Goal: Task Accomplishment & Management: Complete application form

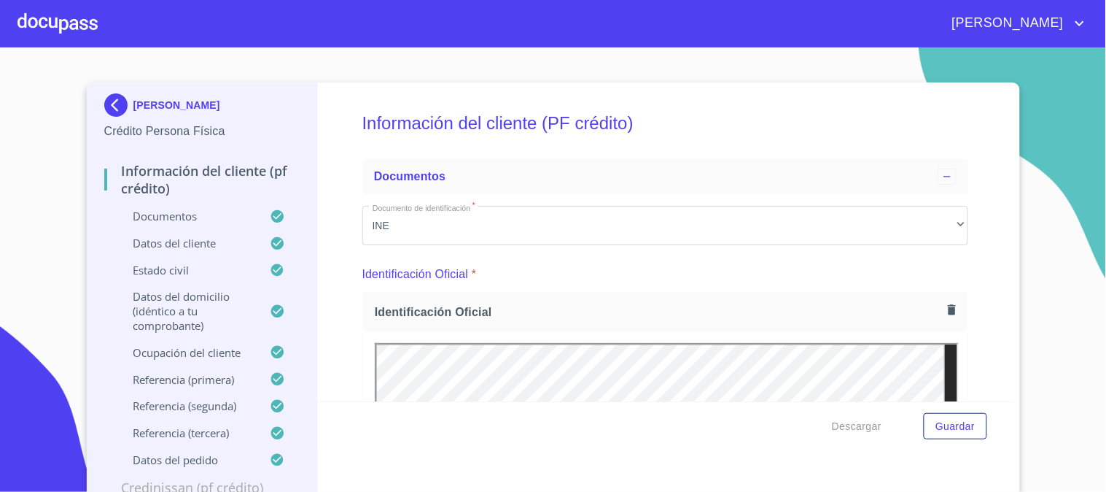
scroll to position [4965, 0]
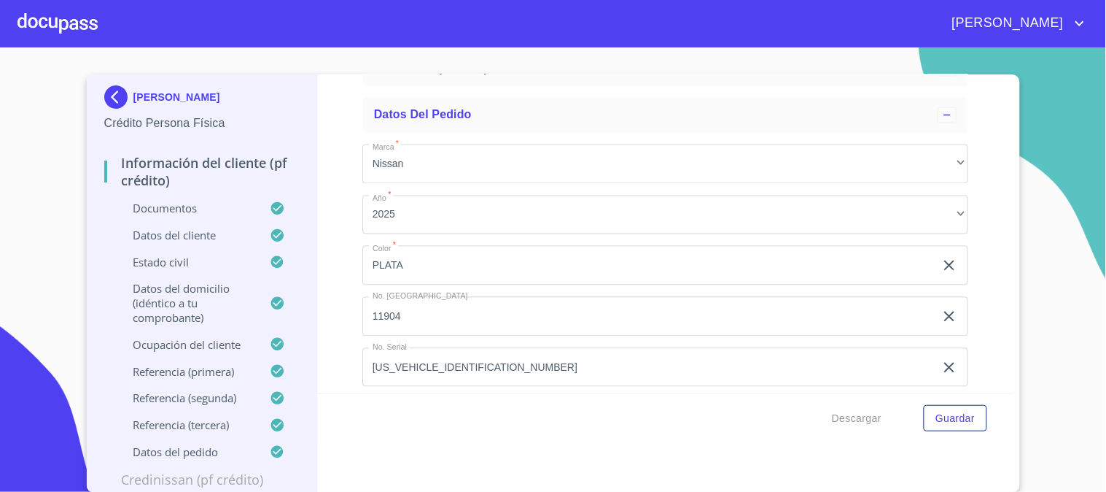
click at [56, 20] on div at bounding box center [58, 23] width 80 height 47
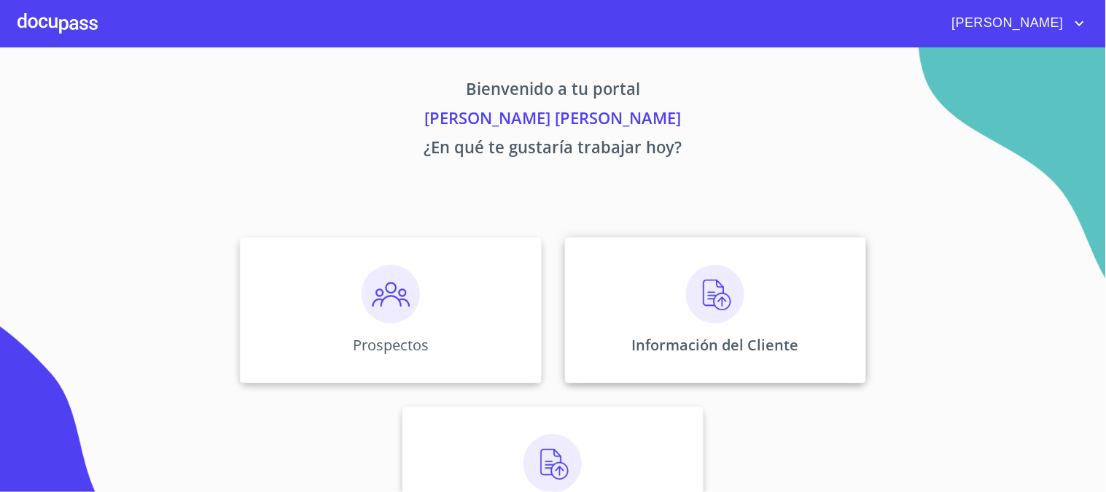
scroll to position [71, 0]
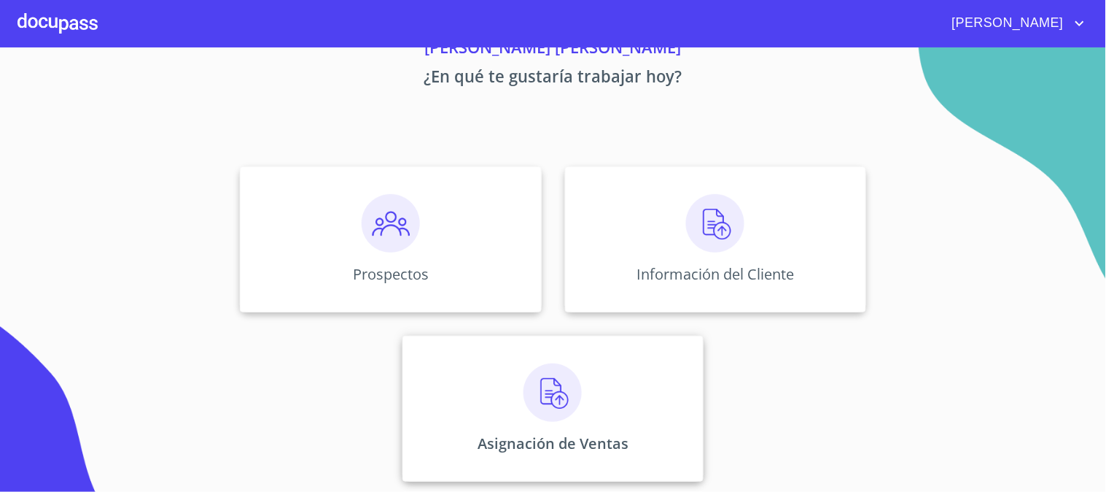
click at [566, 374] on img at bounding box center [553, 392] width 58 height 58
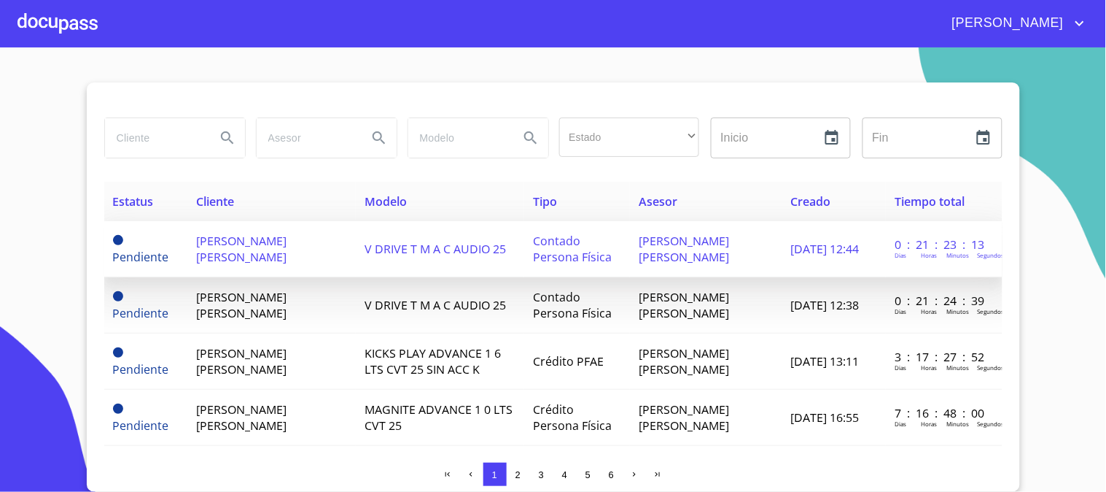
click at [287, 246] on span "[PERSON_NAME] [PERSON_NAME]" at bounding box center [241, 249] width 90 height 32
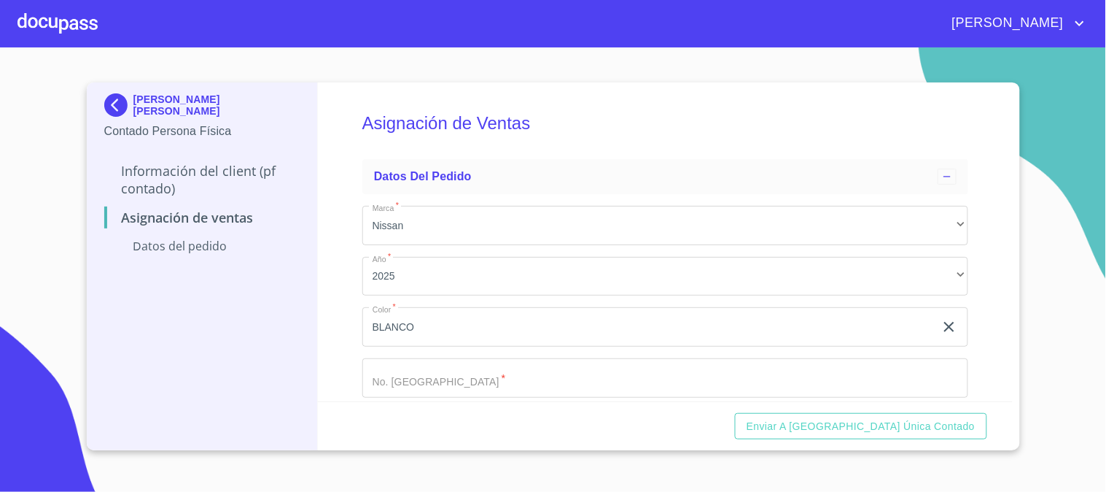
scroll to position [75, 0]
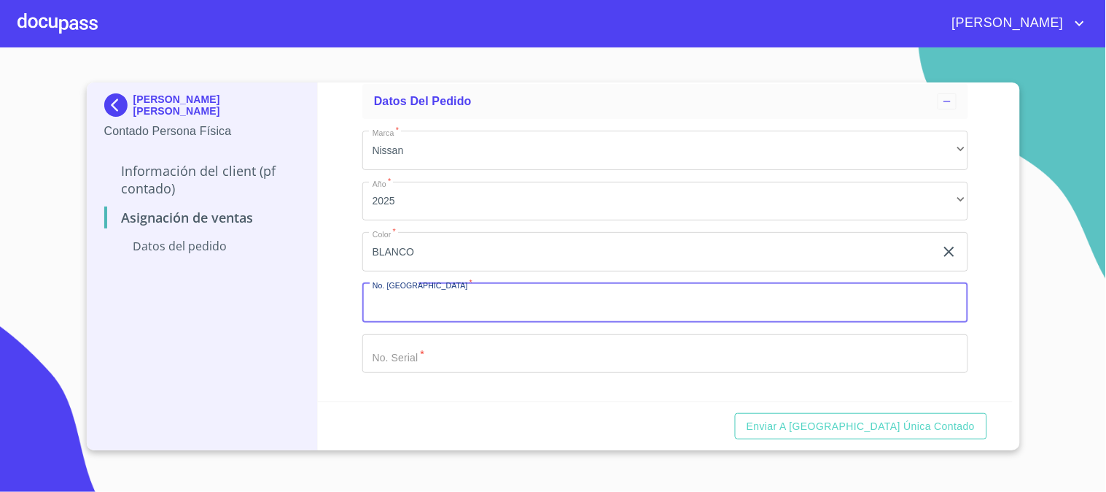
click at [465, 300] on input "Marca   *" at bounding box center [665, 302] width 606 height 39
type input "11922"
click at [516, 353] on input "Marca   *" at bounding box center [665, 353] width 606 height 39
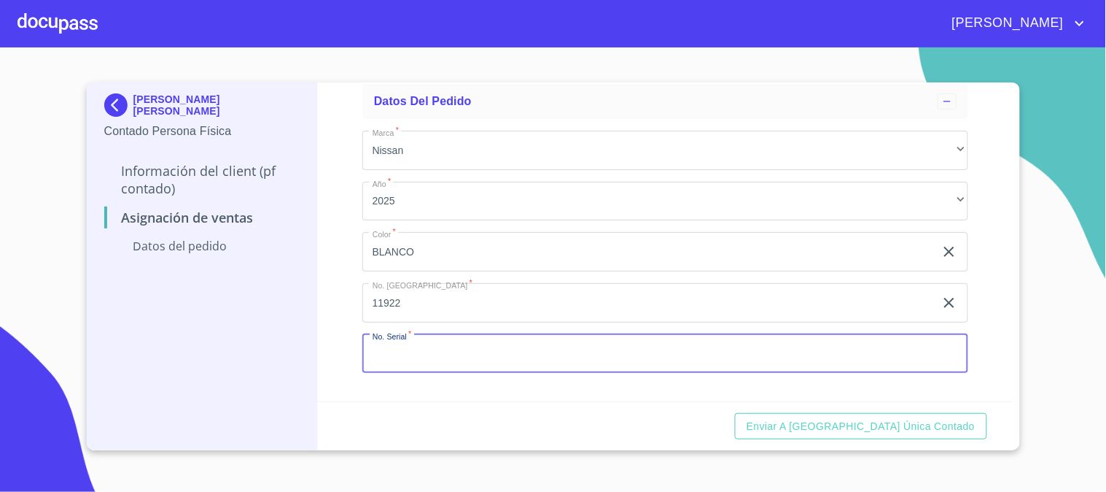
type input "H"
type input "3"
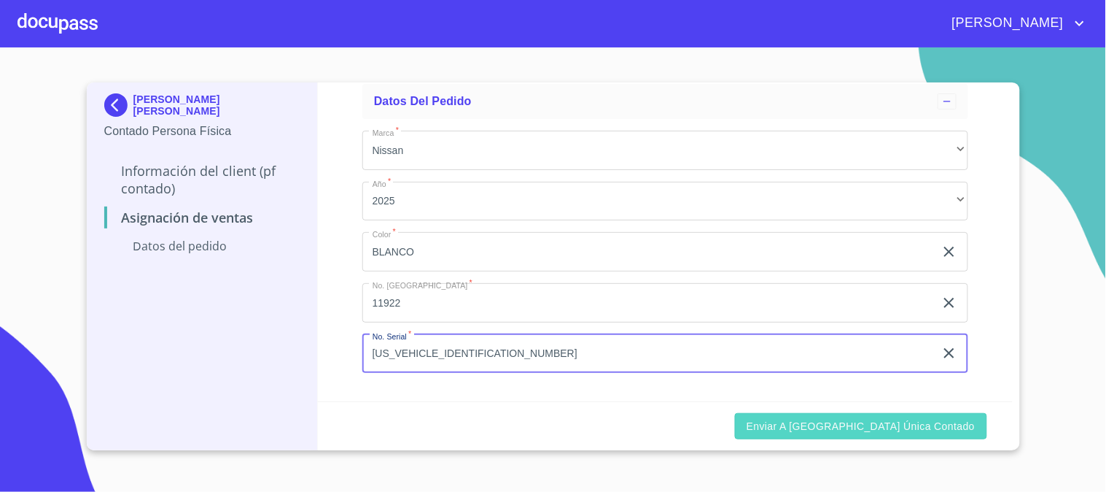
type input "[US_VEHICLE_IDENTIFICATION_NUMBER]"
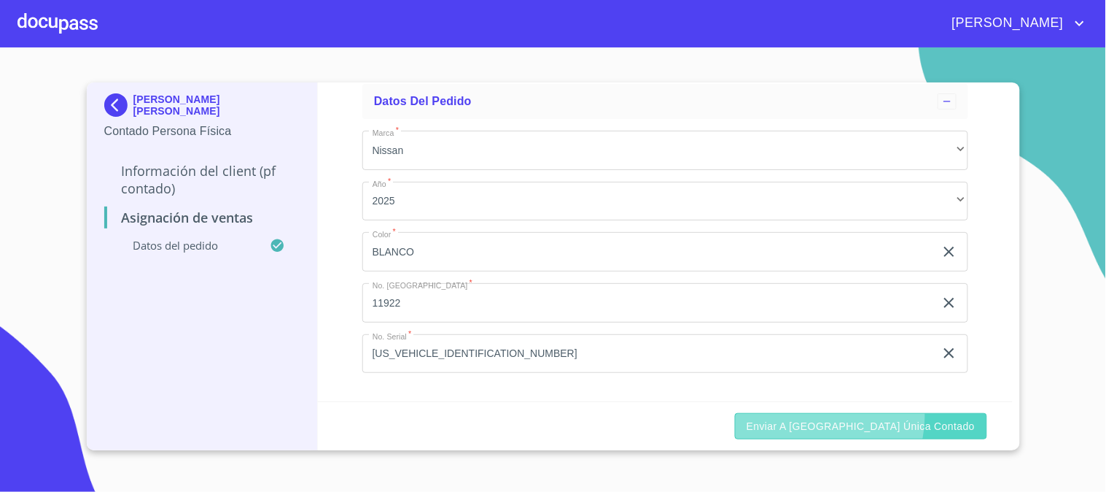
click at [885, 417] on span "Enviar a [GEOGRAPHIC_DATA] única contado" at bounding box center [861, 426] width 229 height 18
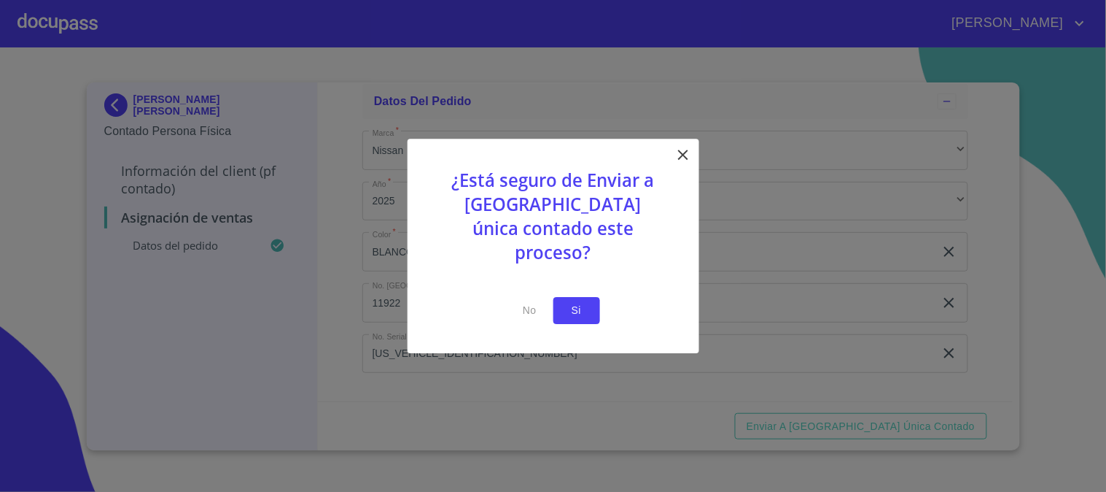
click at [572, 301] on span "Si" at bounding box center [576, 310] width 23 height 18
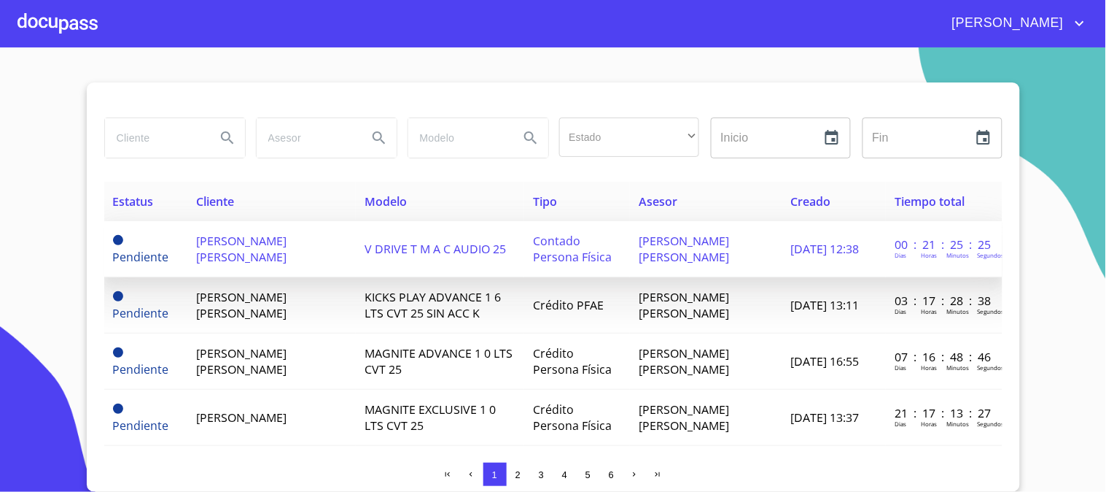
click at [325, 265] on td "[PERSON_NAME] [PERSON_NAME]" at bounding box center [271, 249] width 168 height 56
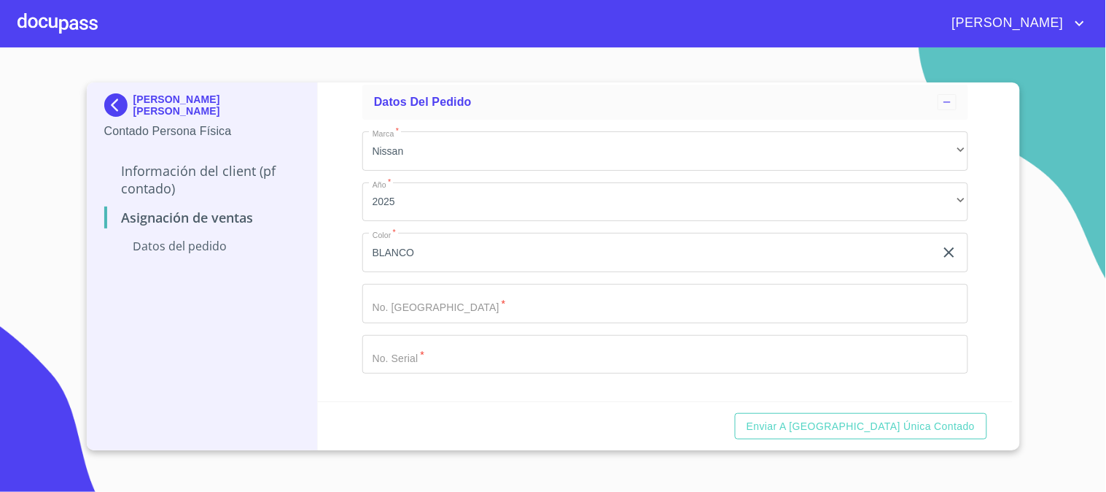
scroll to position [75, 0]
click at [482, 289] on input "Marca   *" at bounding box center [665, 302] width 606 height 39
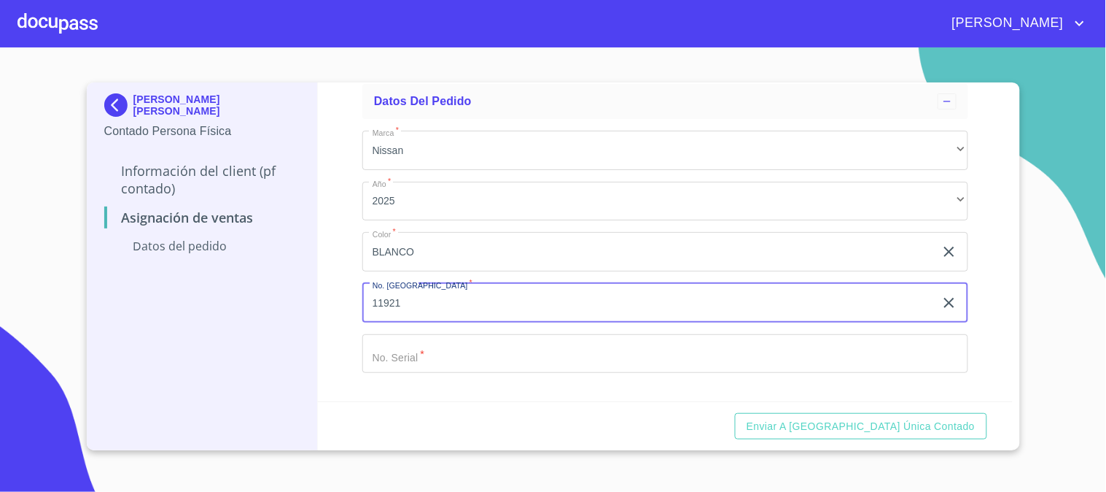
type input "11921"
click at [446, 360] on input "Marca   *" at bounding box center [665, 353] width 606 height 39
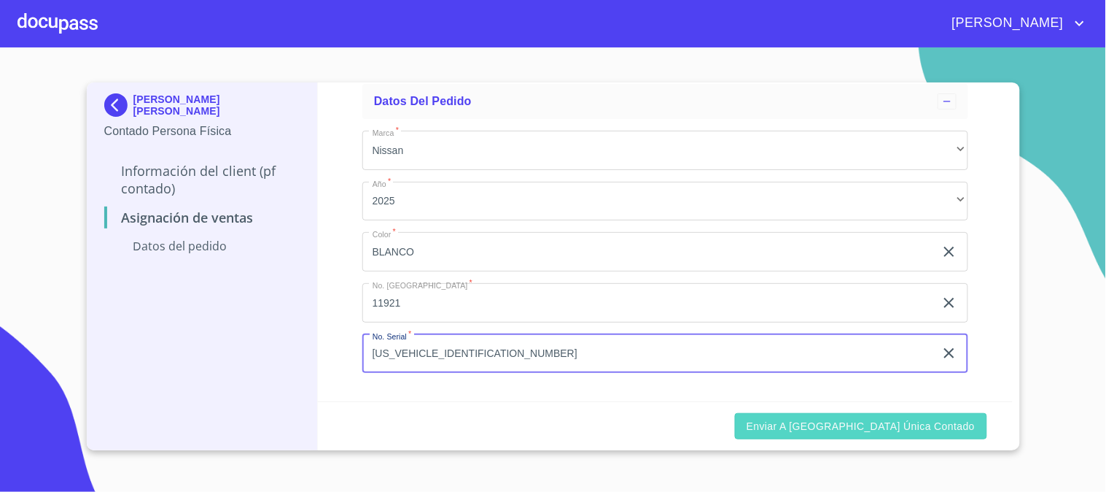
type input "[US_VEHICLE_IDENTIFICATION_NUMBER]"
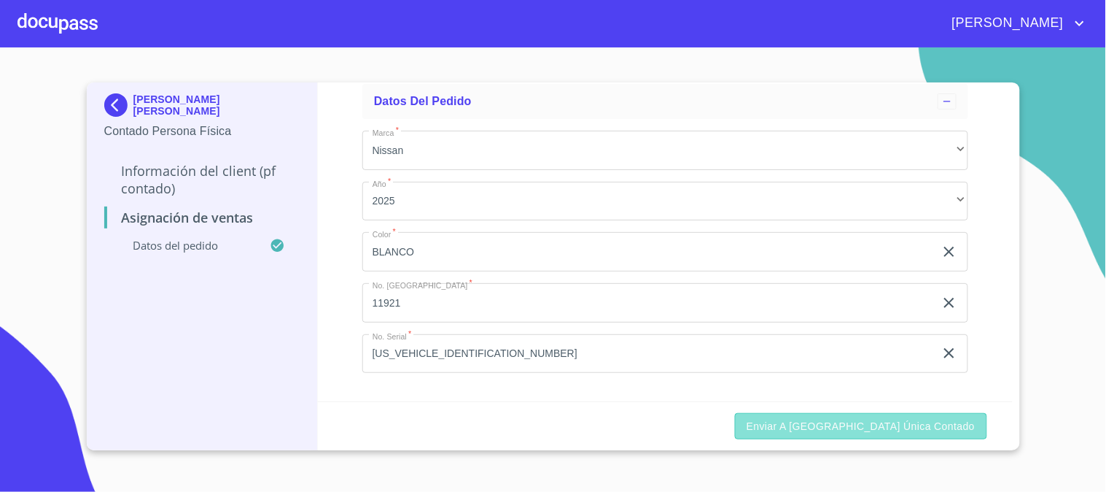
click at [949, 424] on span "Enviar a [GEOGRAPHIC_DATA] única contado" at bounding box center [861, 426] width 229 height 18
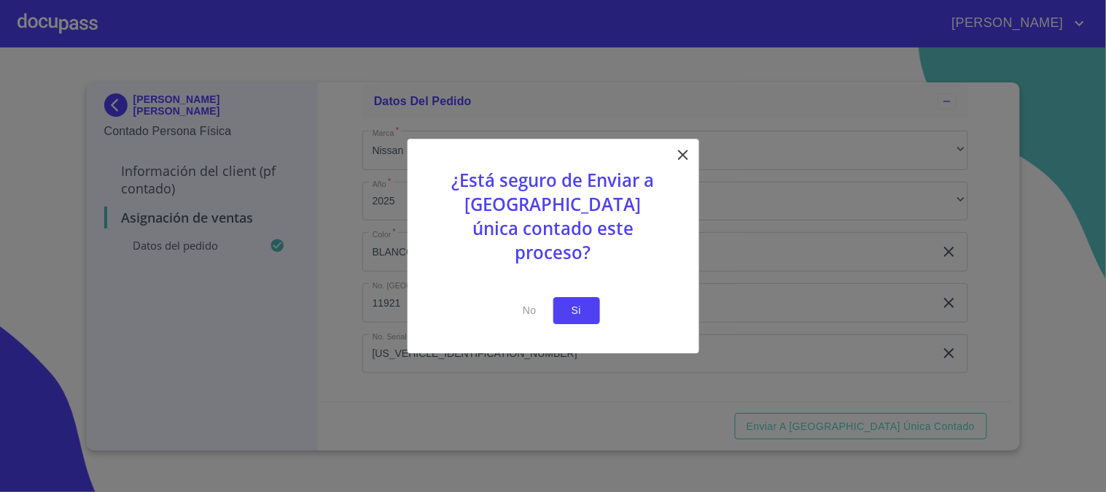
click at [586, 301] on span "Si" at bounding box center [576, 310] width 23 height 18
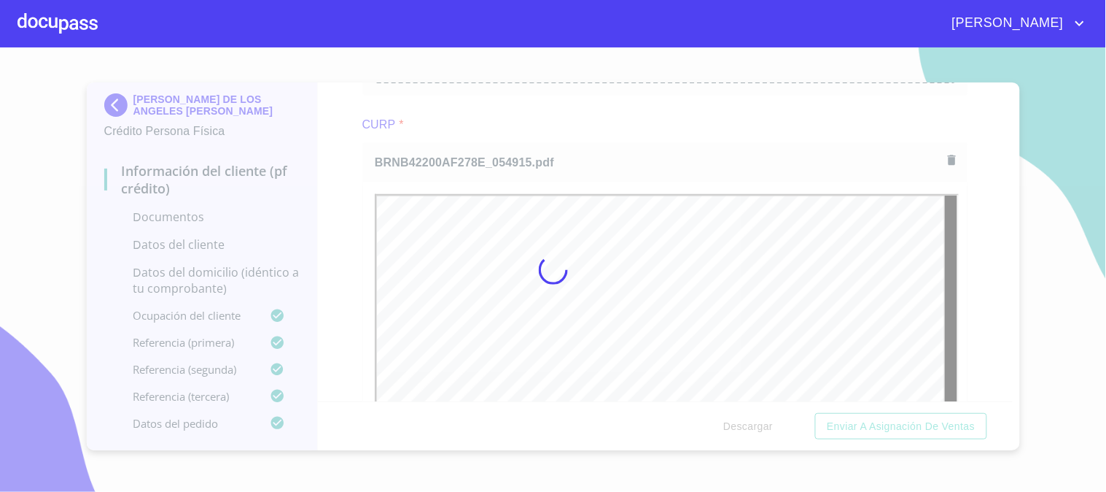
click at [1007, 394] on div at bounding box center [553, 269] width 1106 height 444
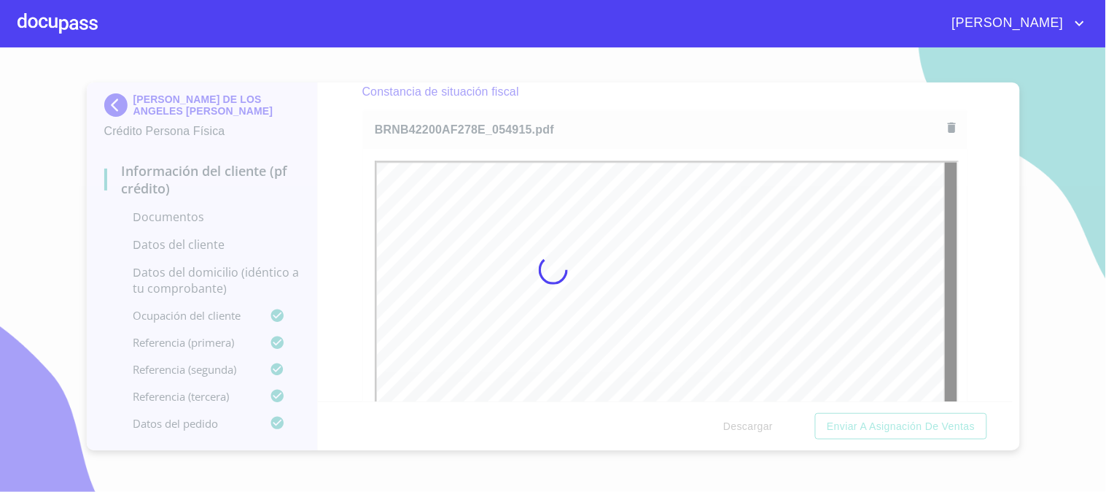
click at [365, 302] on div at bounding box center [553, 269] width 1106 height 444
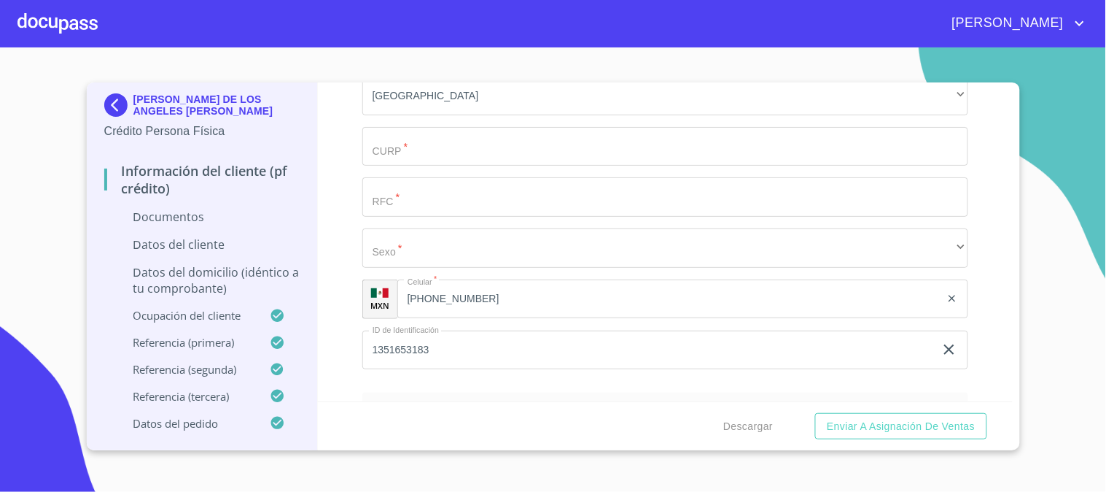
scroll to position [3327, 0]
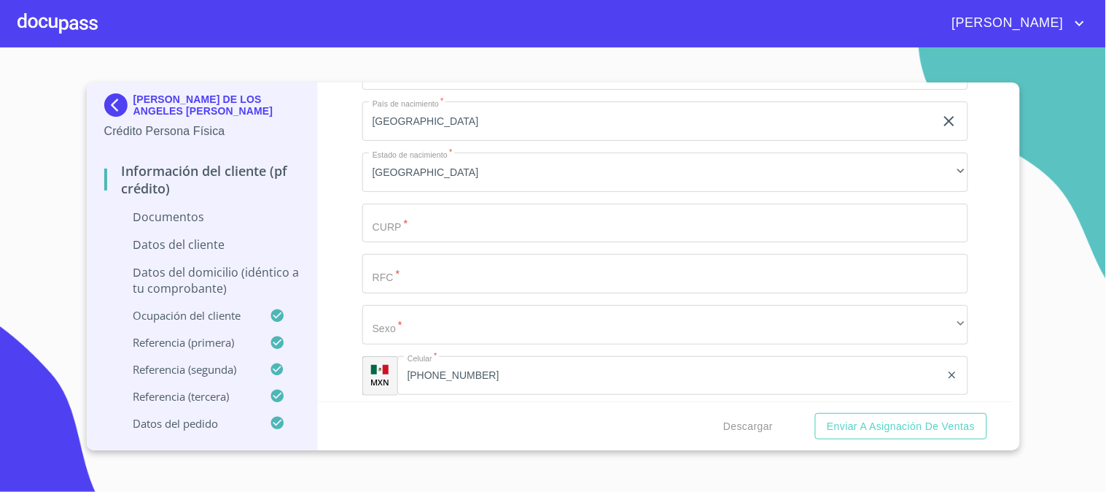
click at [997, 141] on div "Información del cliente (PF crédito) Documentos Documento de identificación   *…" at bounding box center [665, 241] width 695 height 319
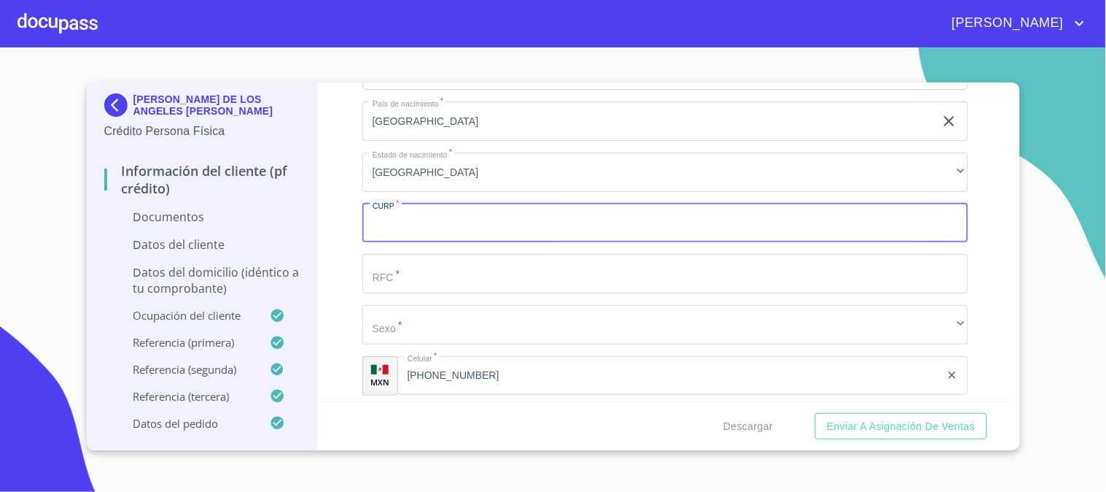
click at [472, 222] on input "Documento de identificación   *" at bounding box center [665, 222] width 606 height 39
paste input "RARA690112MJCMDN06"
type input "RARA690112MJCMDN06"
click at [494, 255] on input "Documento de identificación   *" at bounding box center [665, 273] width 606 height 39
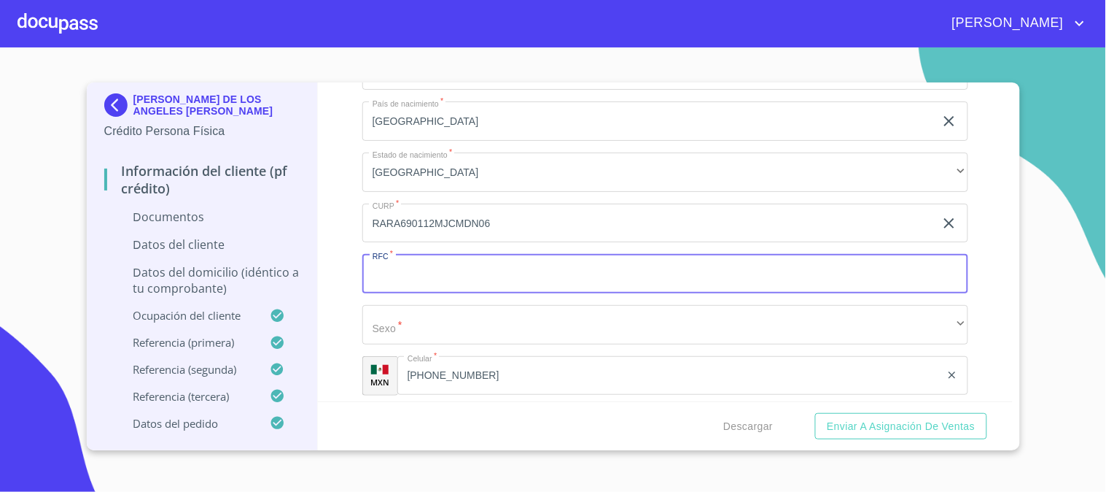
paste input "RARA690112MJCMDN06"
drag, startPoint x: 500, startPoint y: 271, endPoint x: 435, endPoint y: 261, distance: 65.6
click at [435, 261] on input "RARA690112MJCMDN06" at bounding box center [648, 273] width 573 height 39
click at [456, 273] on input "RARA690112" at bounding box center [648, 273] width 573 height 39
paste input "VE5"
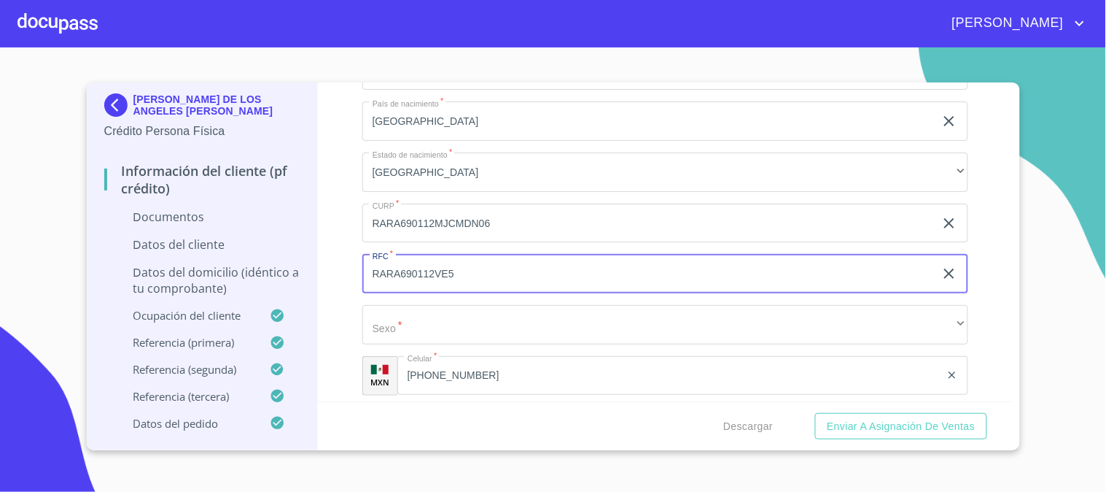
type input "RARA690112VE5"
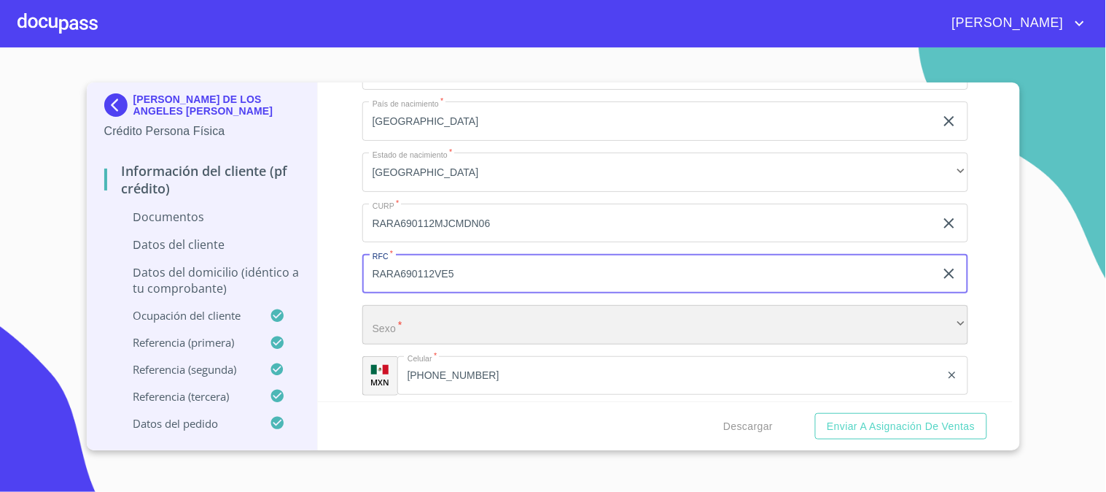
click at [454, 314] on div "​" at bounding box center [665, 324] width 606 height 39
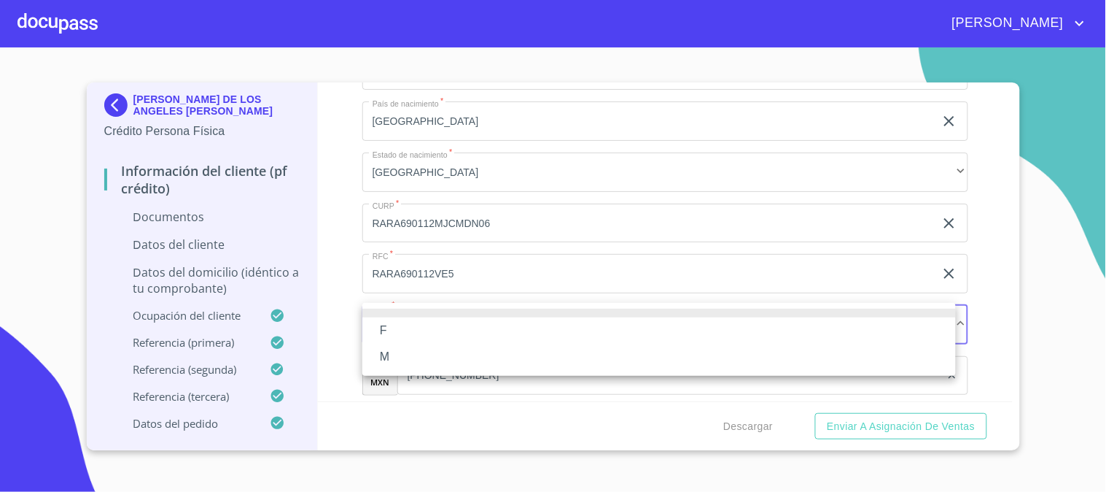
click at [453, 335] on li "F" at bounding box center [659, 330] width 594 height 26
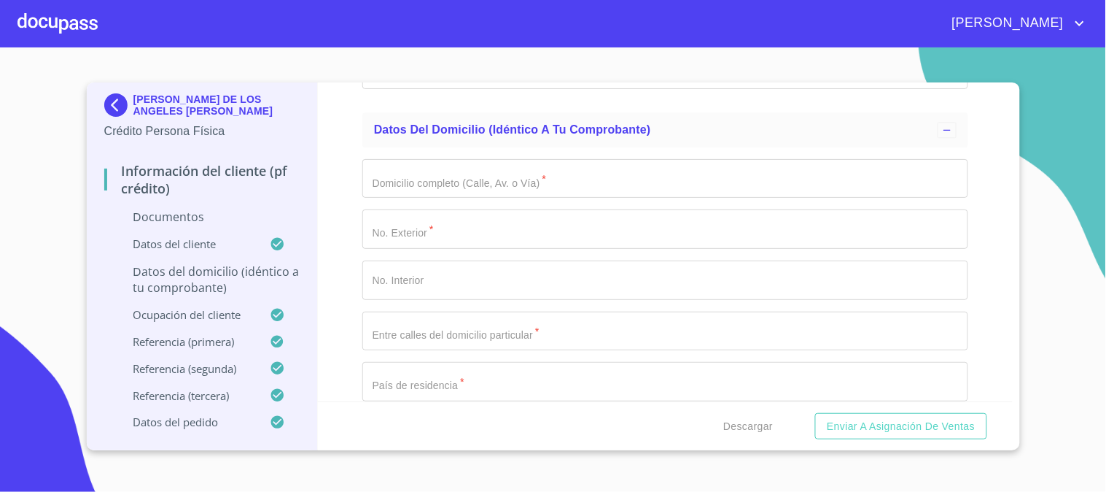
scroll to position [3813, 0]
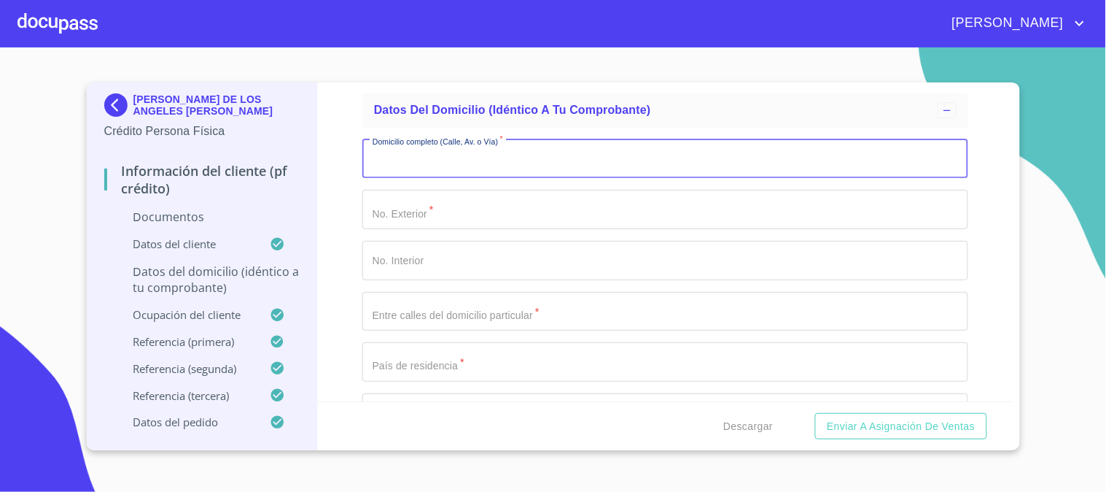
click at [504, 158] on input "Documento de identificación   *" at bounding box center [665, 158] width 606 height 39
type input "j"
type input "JUAREZ PTE"
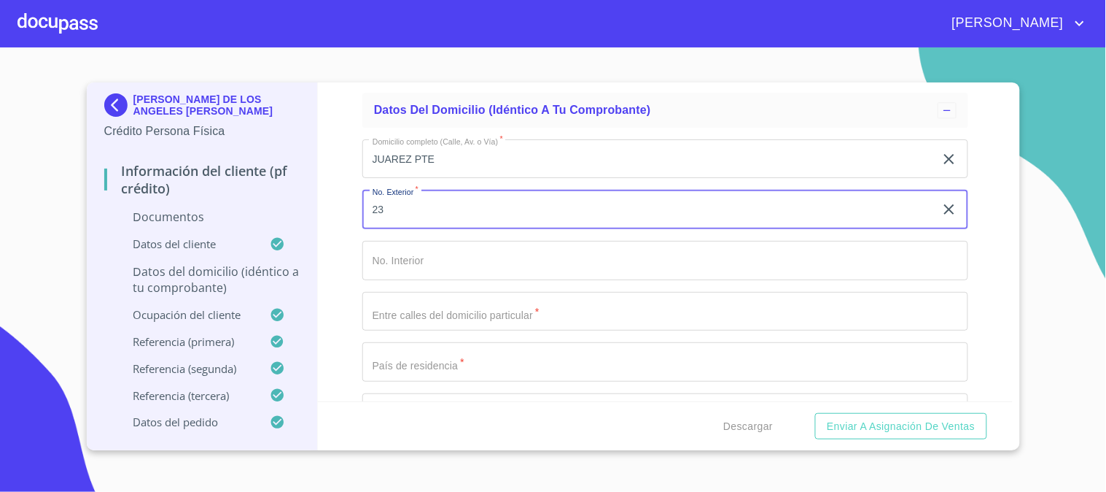
type input "23"
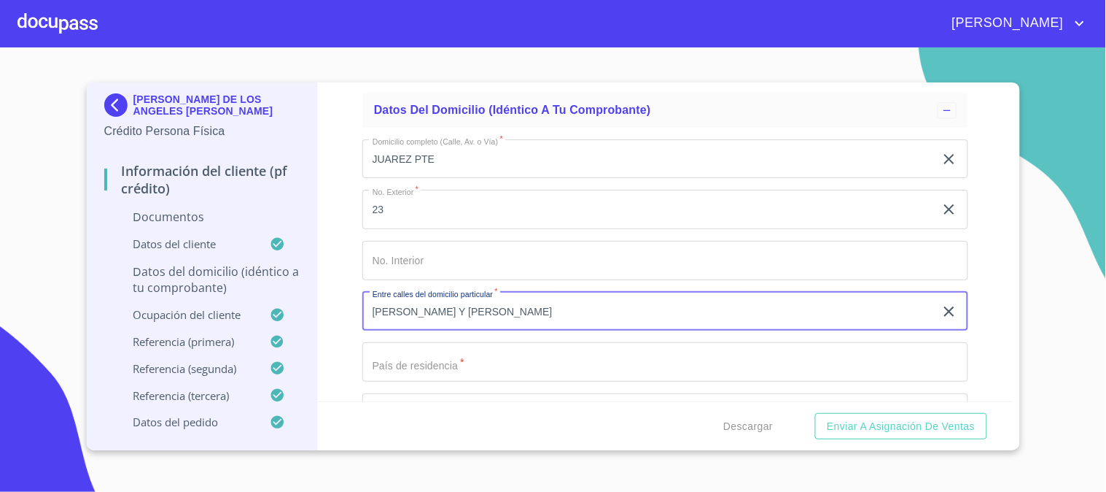
type input "VICENTE TRIGO Y AMADO NERVO"
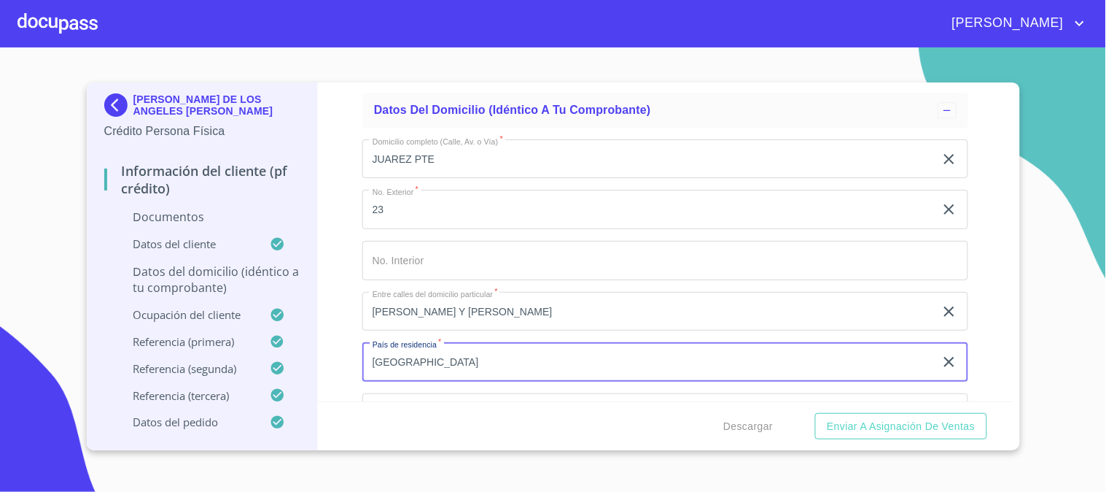
type input "MEXICO"
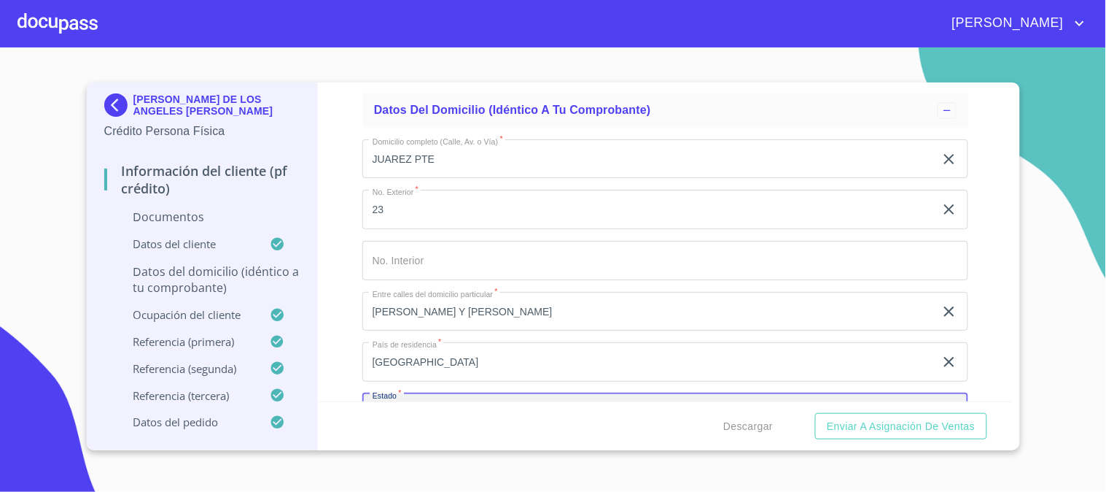
scroll to position [3839, 0]
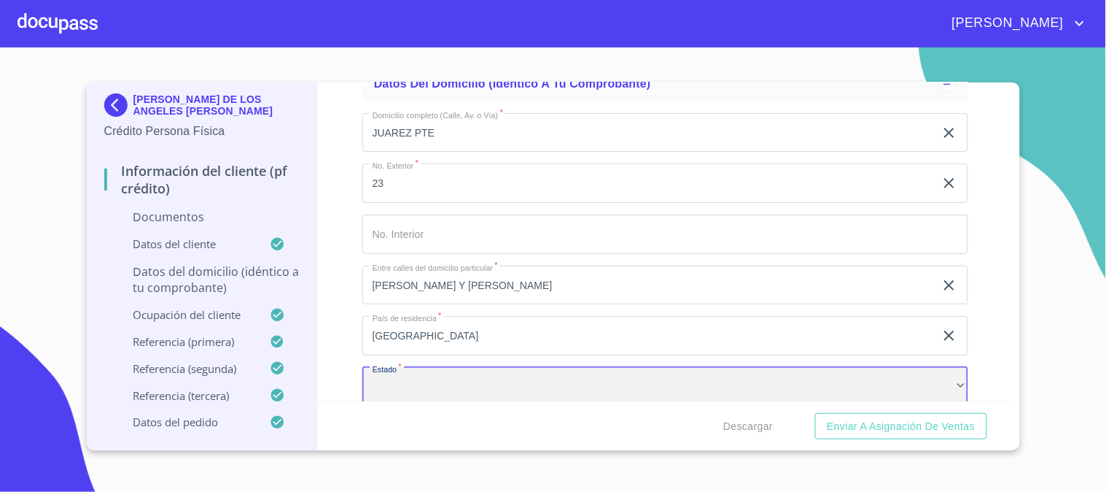
click at [465, 367] on div "​" at bounding box center [665, 386] width 606 height 39
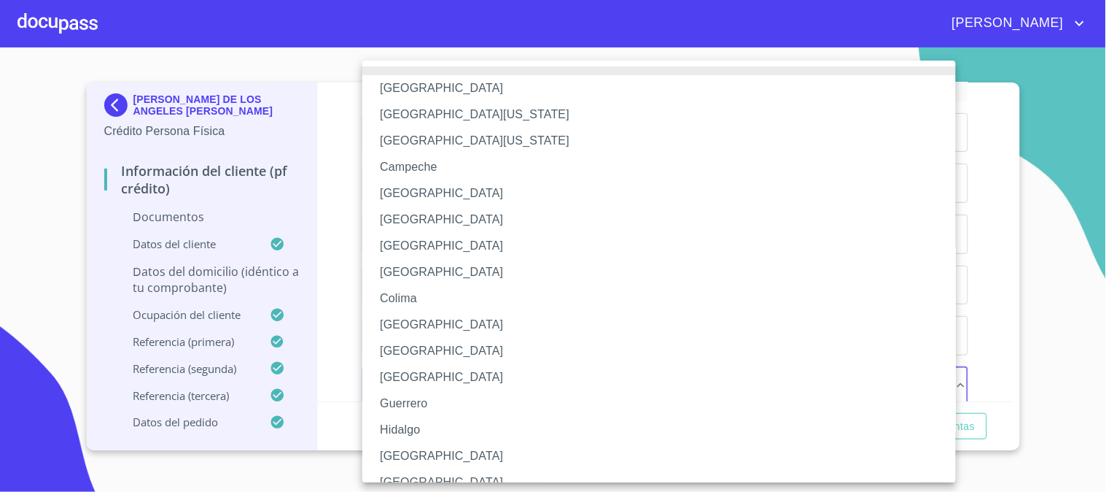
drag, startPoint x: 467, startPoint y: 454, endPoint x: 485, endPoint y: 410, distance: 48.1
click at [467, 455] on li "Jalisco" at bounding box center [665, 456] width 606 height 26
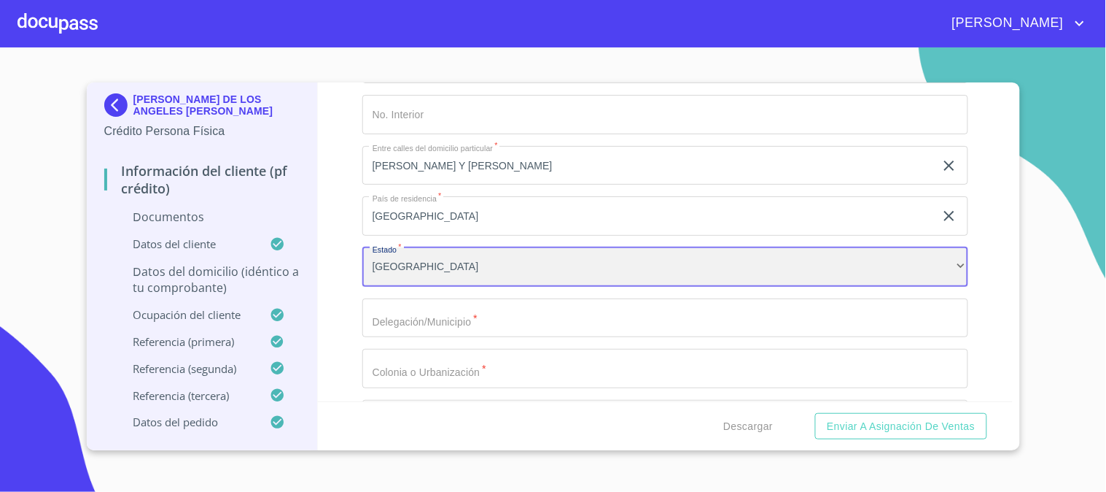
scroll to position [4082, 0]
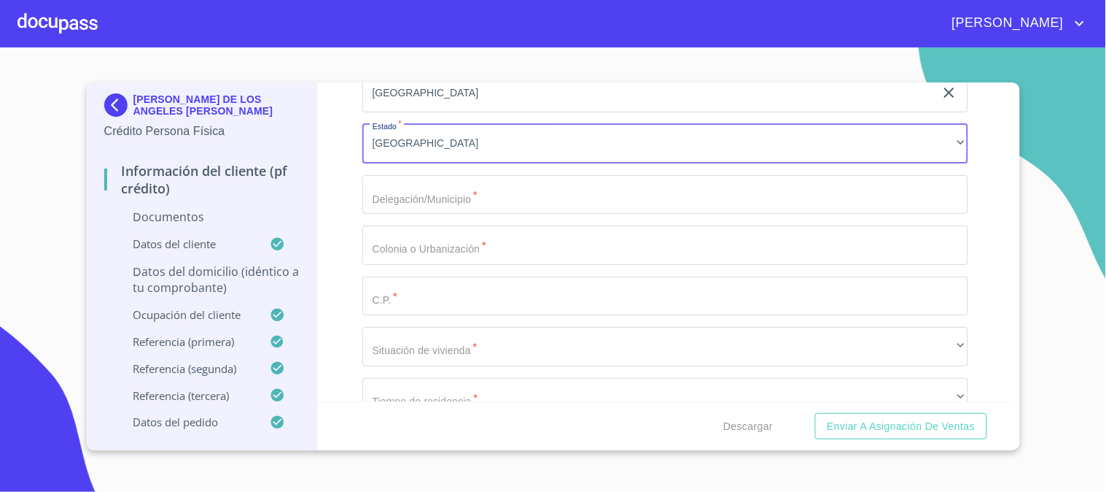
click at [459, 195] on input "Documento de identificación   *" at bounding box center [665, 194] width 606 height 39
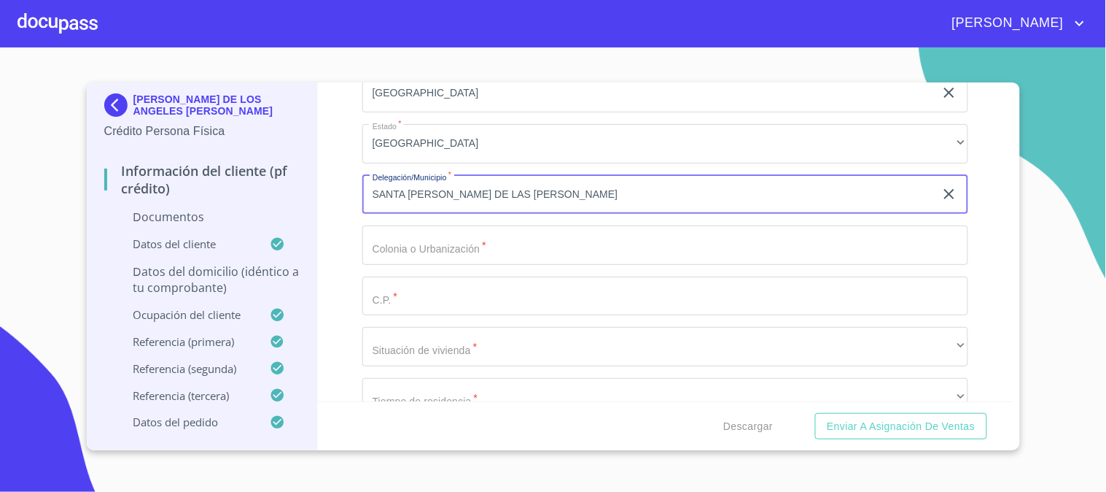
drag, startPoint x: 595, startPoint y: 201, endPoint x: 330, endPoint y: 215, distance: 265.8
click at [330, 215] on div "Información del cliente (PF crédito) Documentos Documento de identificación   *…" at bounding box center [665, 241] width 695 height 319
type input "SANTA CRUZ DE LAS FLORES"
click at [421, 241] on input "Documento de identificación   *" at bounding box center [665, 244] width 606 height 39
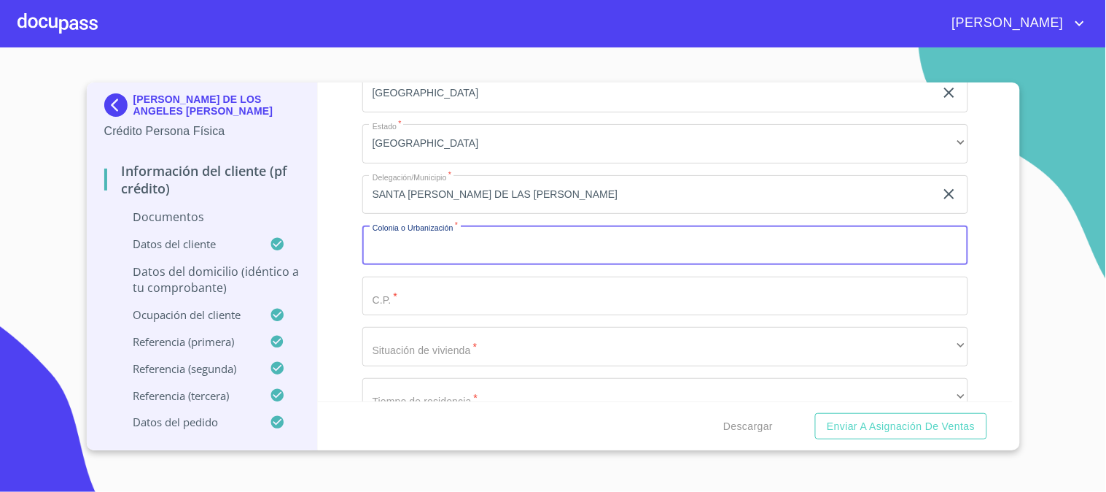
paste input "SANTA CRUZ DE LAS FLORES"
type input "SANTA CRUZ DE LAS FLORES"
click at [446, 289] on input "Documento de identificación   *" at bounding box center [665, 295] width 606 height 39
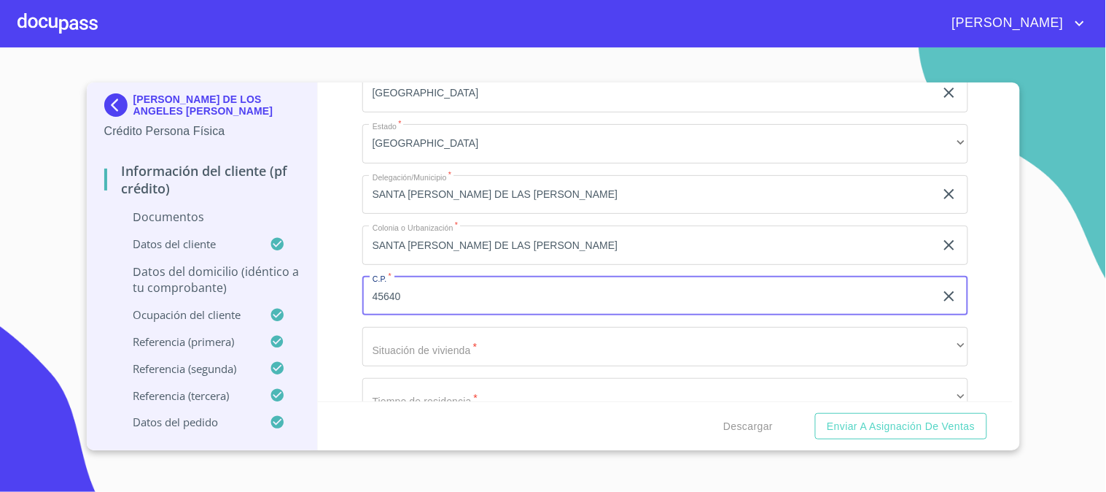
type input "45640"
click at [397, 241] on input "SANTA CRUZ DE LAS FLORES" at bounding box center [648, 244] width 573 height 39
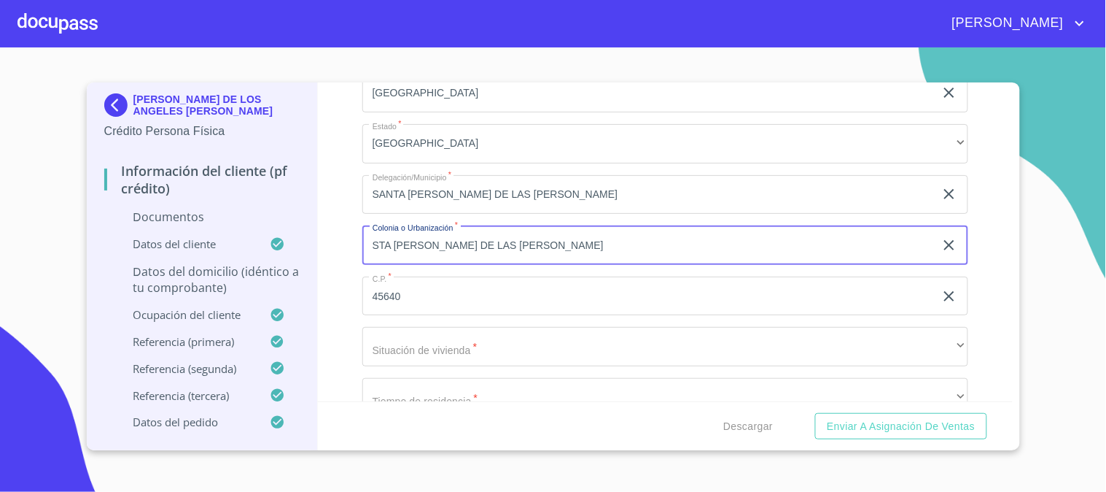
type input "STA CRUZ DE LAS FLORES"
click at [397, 185] on input "SANTA CRUZ DE LAS FLORES" at bounding box center [648, 194] width 573 height 39
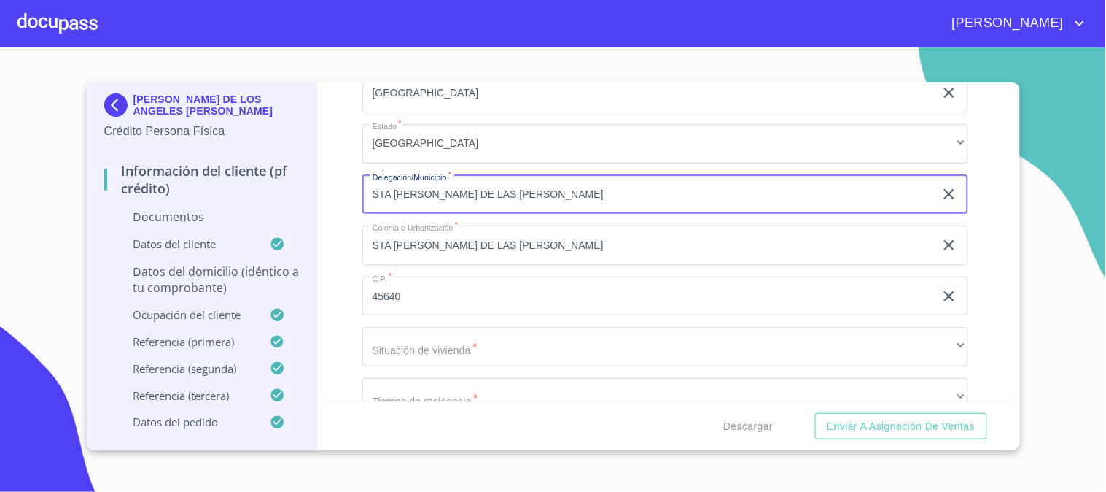
scroll to position [4163, 0]
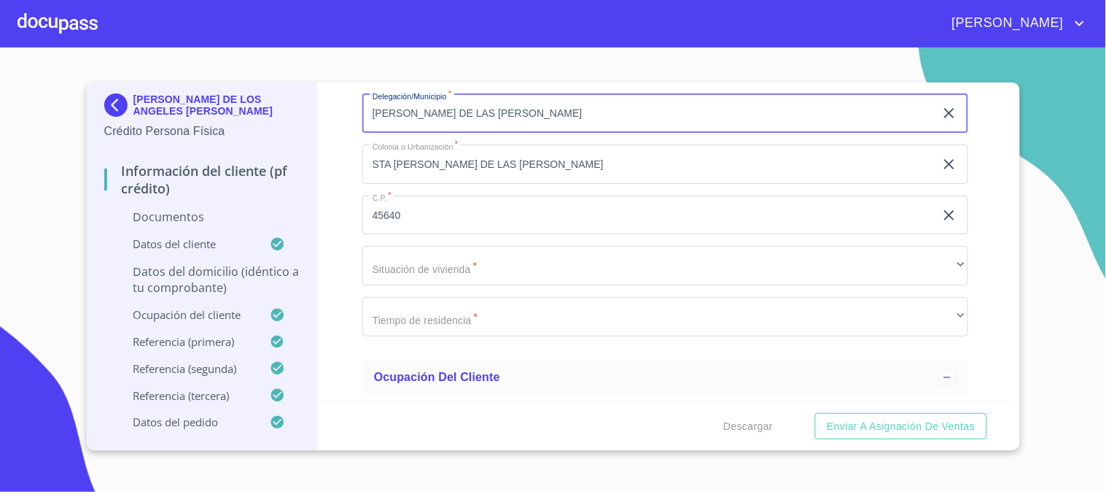
type input "SANTA CRUZ DE LAS FLORES"
click at [392, 162] on input "STA CRUZ DE LAS FLORES" at bounding box center [648, 163] width 573 height 39
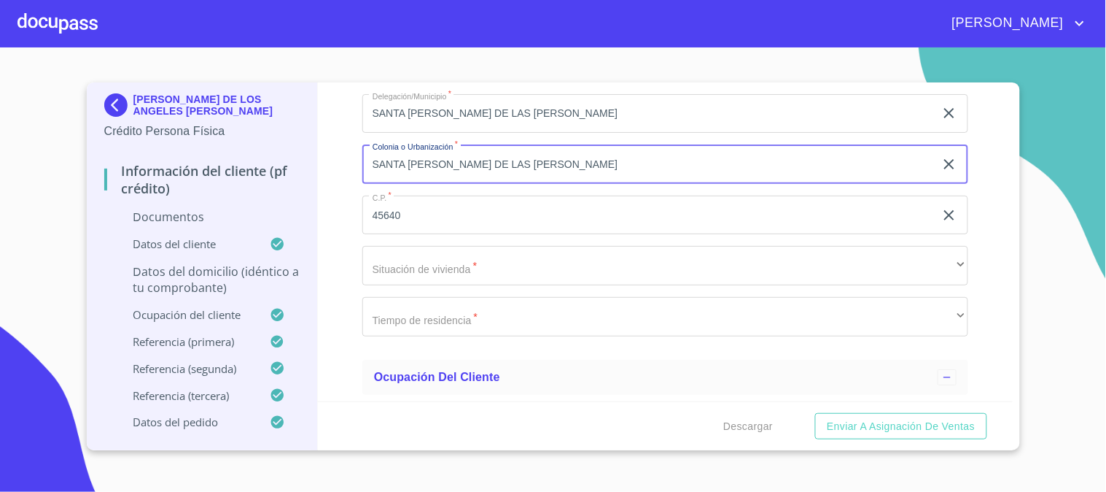
type input "SANTA CRUZ DE LAS FLORES"
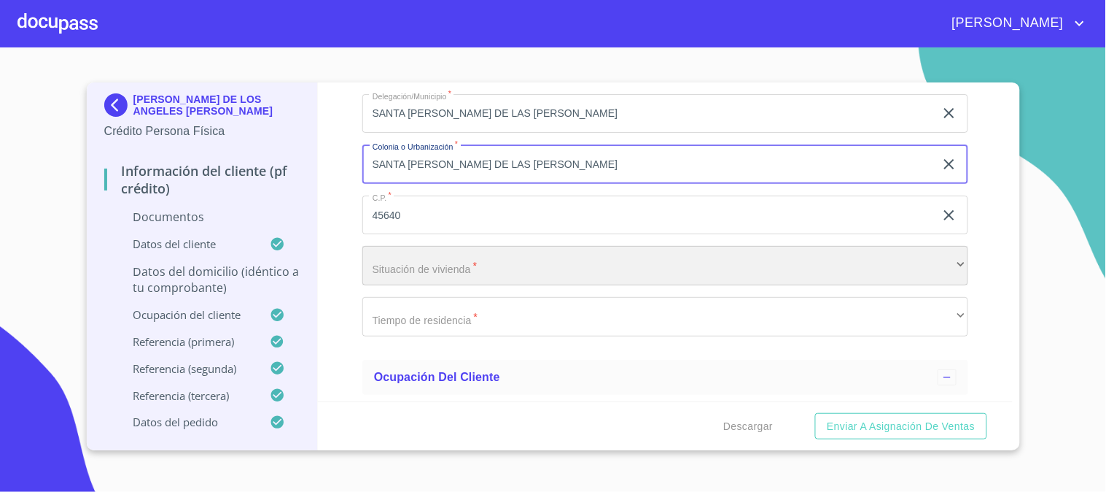
click at [474, 249] on div "​" at bounding box center [665, 265] width 606 height 39
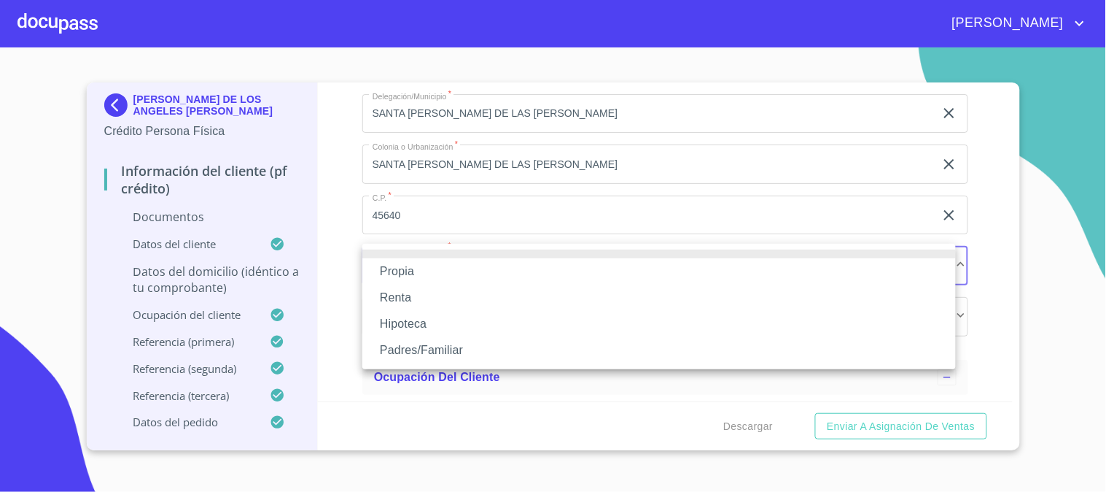
click at [475, 260] on li "Propia" at bounding box center [659, 271] width 594 height 26
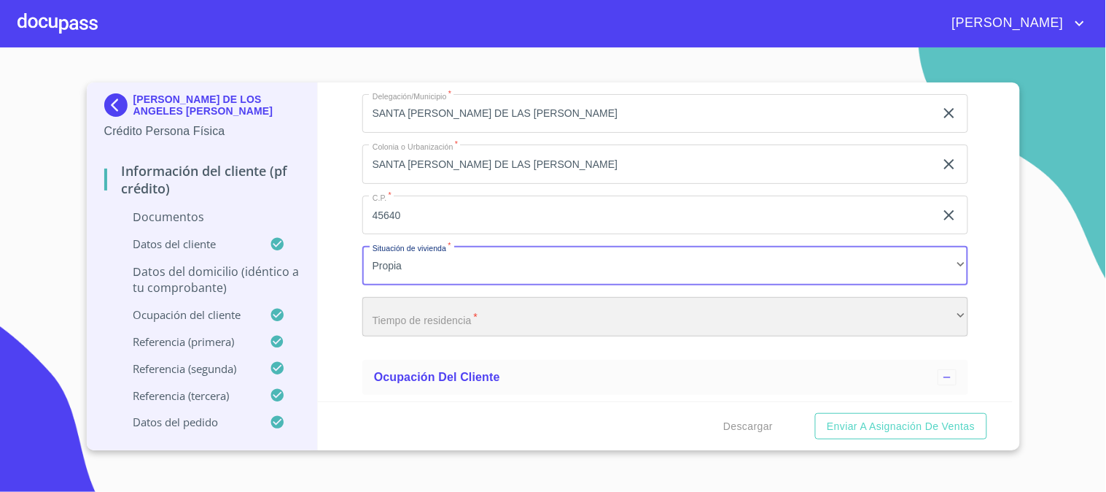
click at [472, 319] on div "​" at bounding box center [665, 316] width 606 height 39
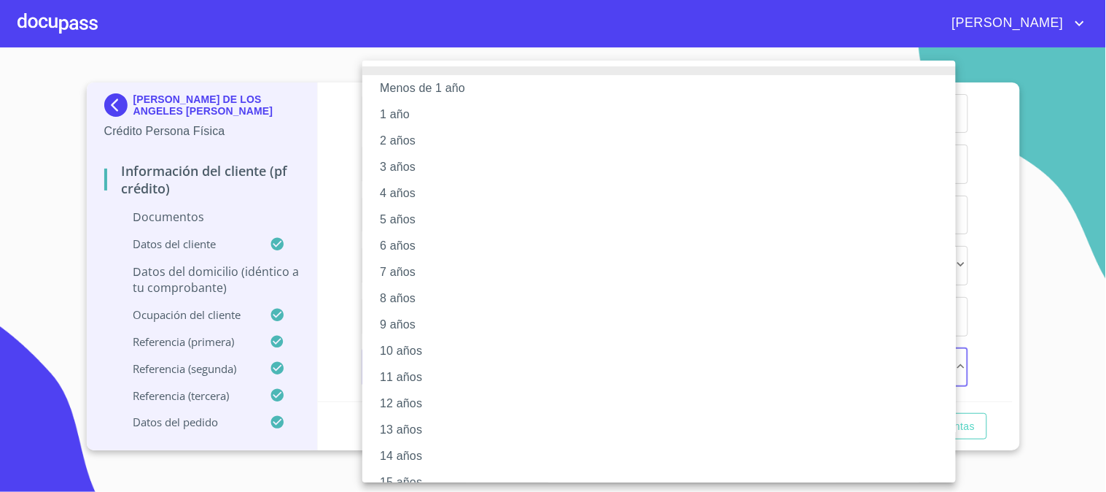
click at [434, 193] on li "4 años" at bounding box center [665, 193] width 606 height 26
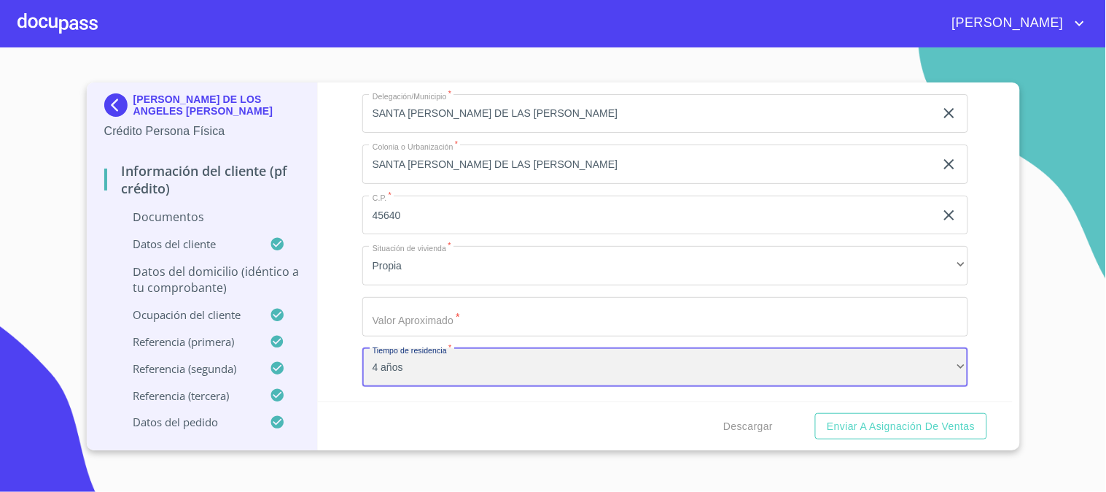
click at [416, 372] on div "4 años" at bounding box center [665, 367] width 606 height 39
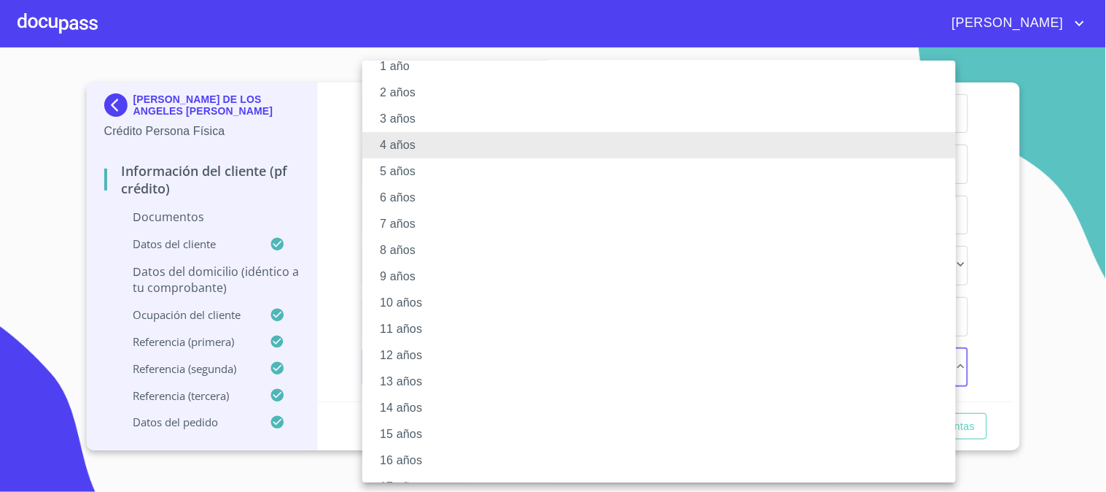
scroll to position [149, 0]
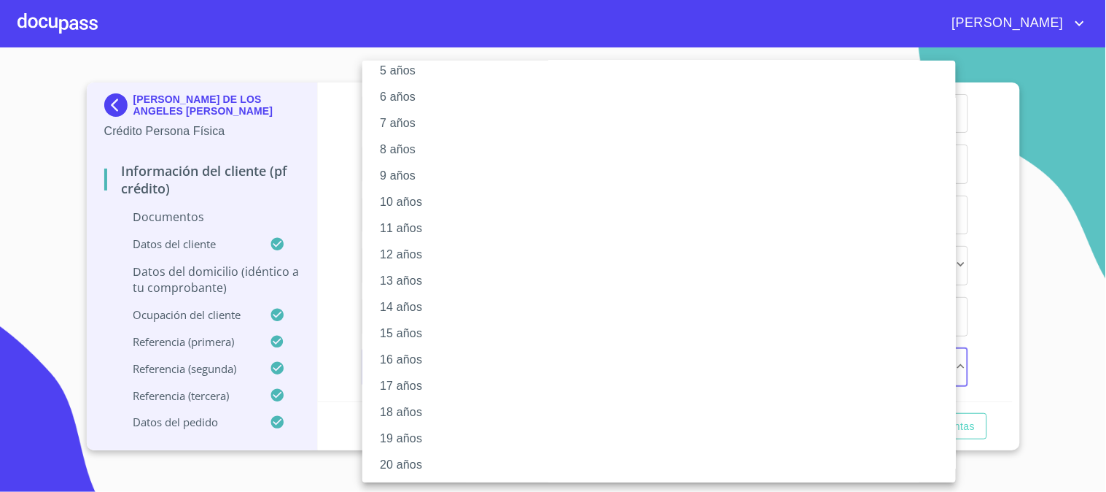
click at [438, 208] on li "10 años" at bounding box center [665, 202] width 606 height 26
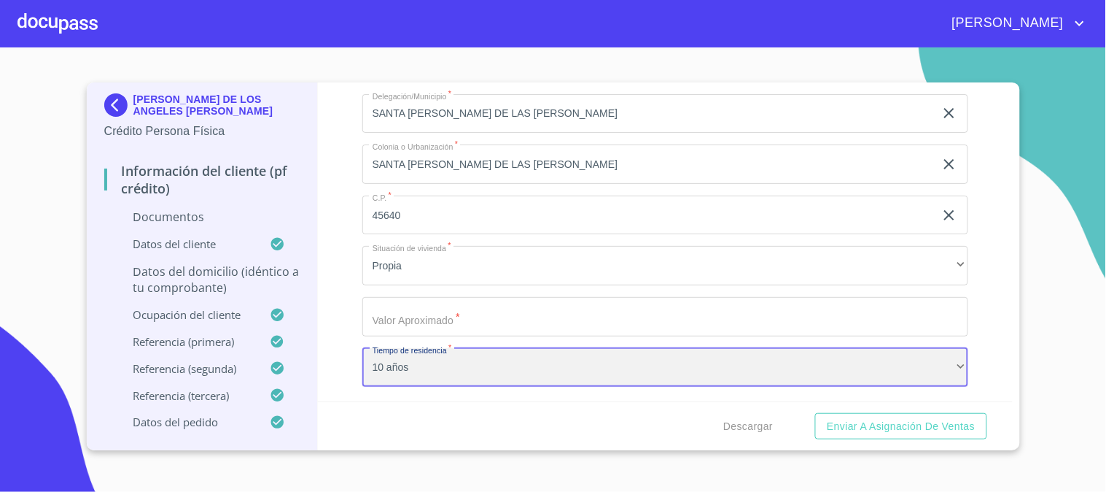
scroll to position [4325, 0]
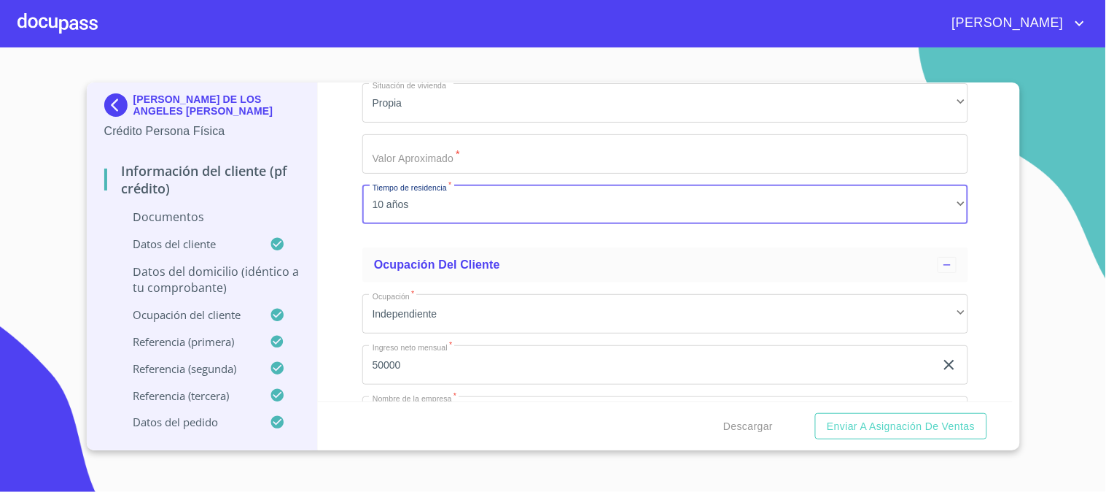
click at [514, 155] on input "Documento de identificación   *" at bounding box center [665, 153] width 606 height 39
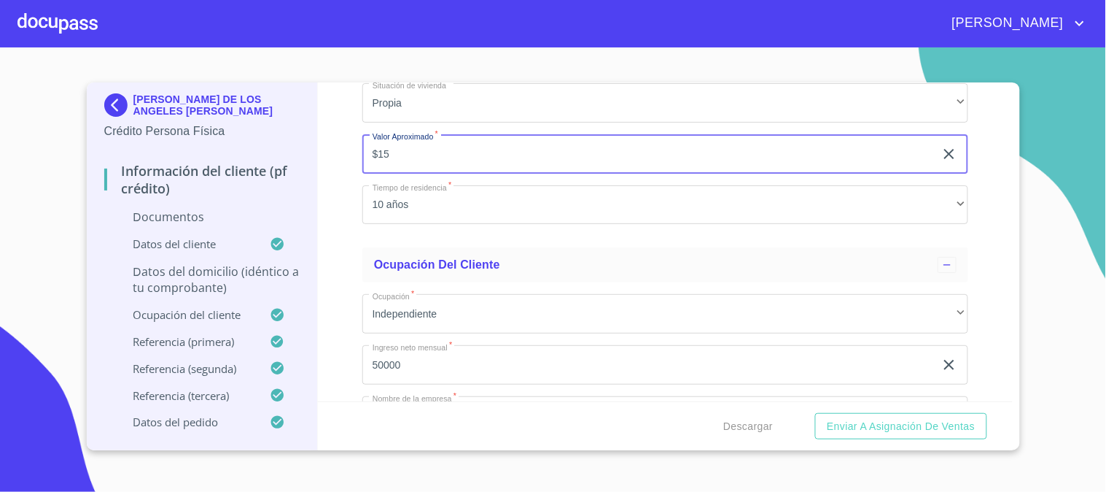
type input "$1"
type input "$2,500,000"
click at [333, 266] on div "Información del cliente (PF crédito) Documentos Documento de identificación   *…" at bounding box center [665, 241] width 695 height 319
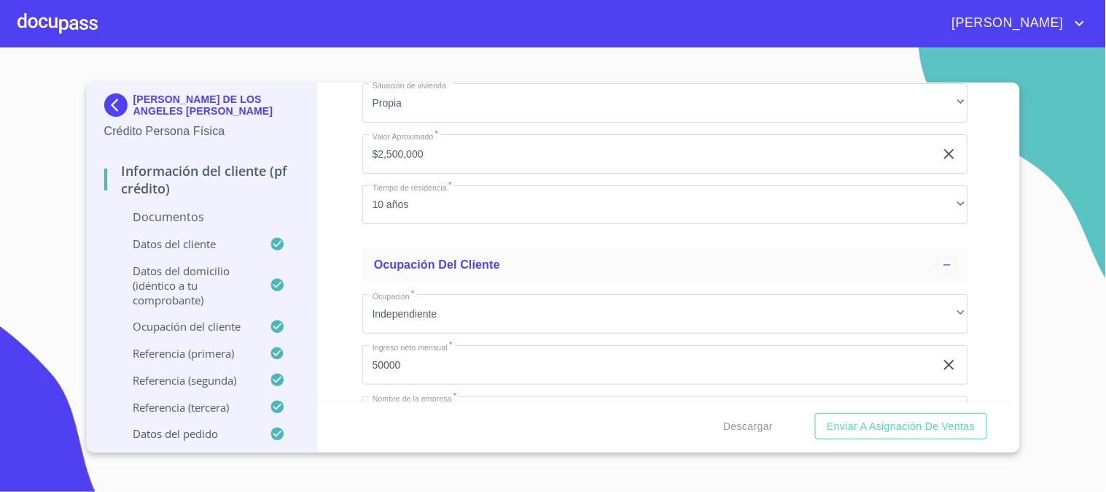
scroll to position [4163, 0]
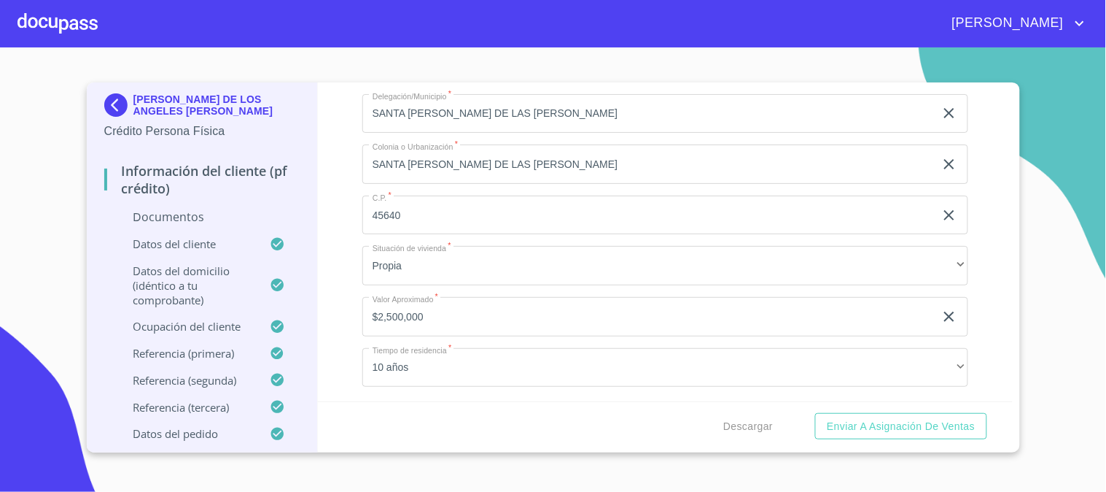
click at [220, 222] on p "Documentos" at bounding box center [202, 217] width 196 height 16
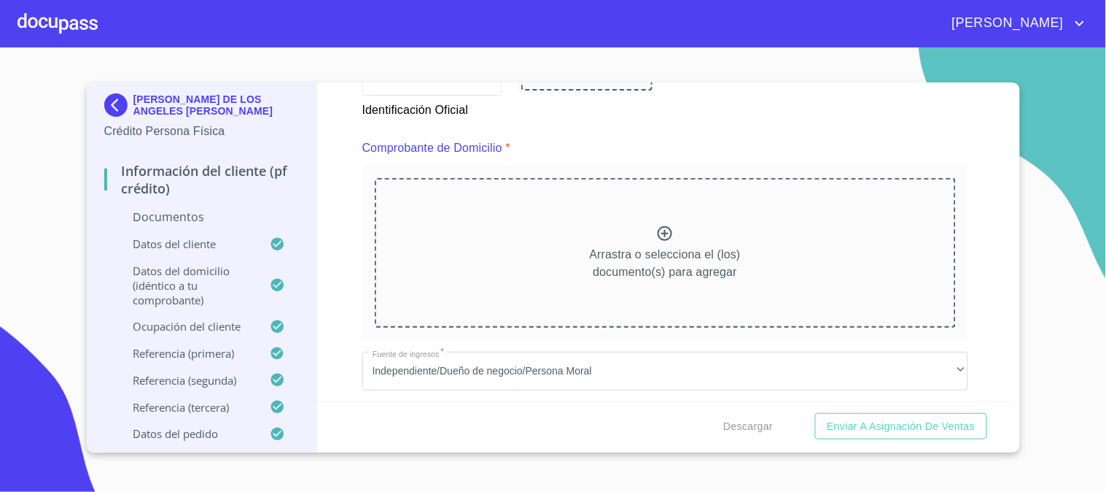
scroll to position [729, 0]
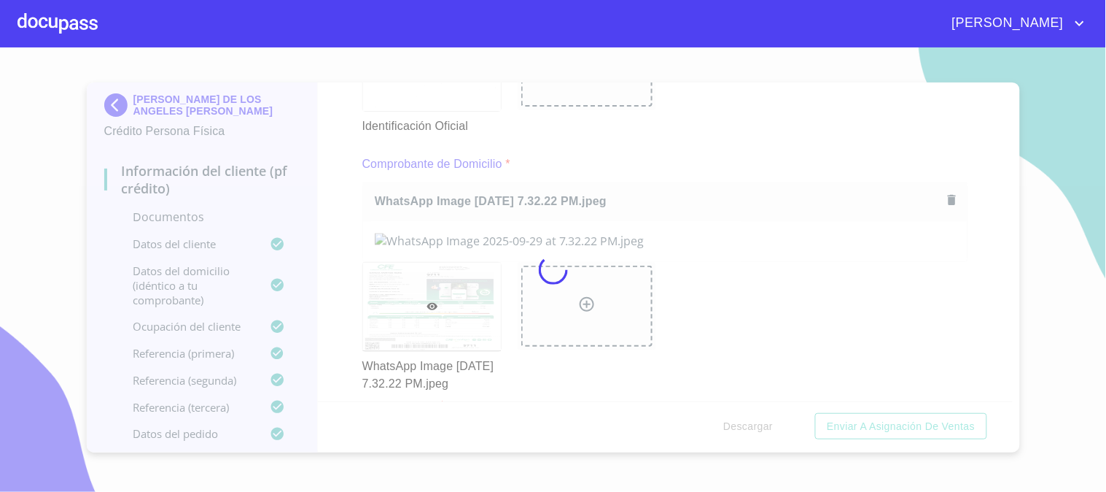
click at [325, 228] on div at bounding box center [553, 269] width 1106 height 444
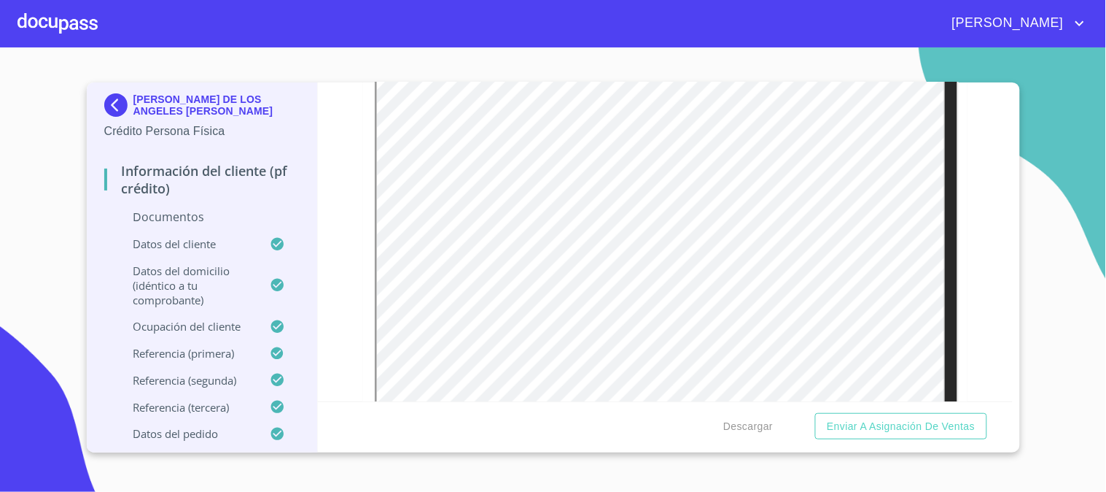
scroll to position [1782, 0]
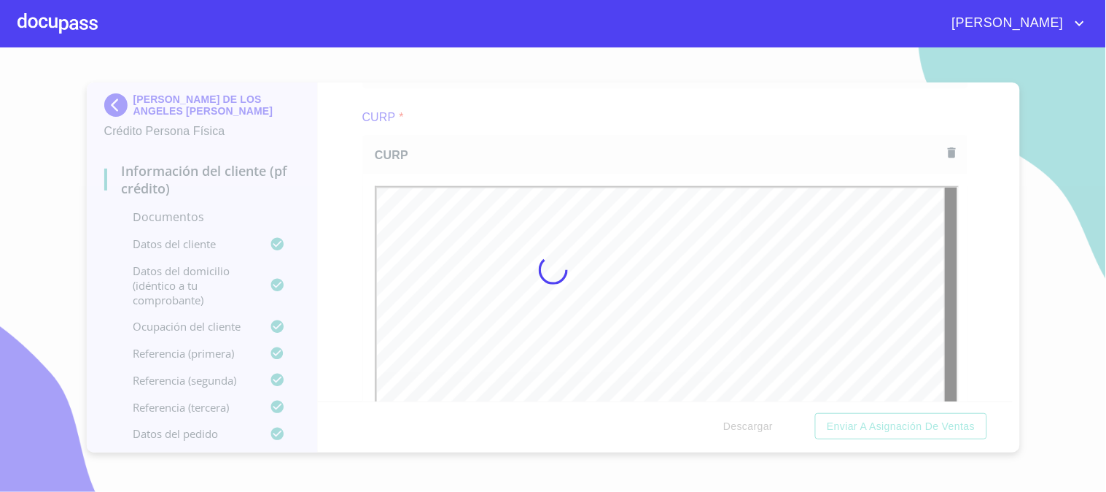
click at [972, 238] on div at bounding box center [553, 269] width 1106 height 444
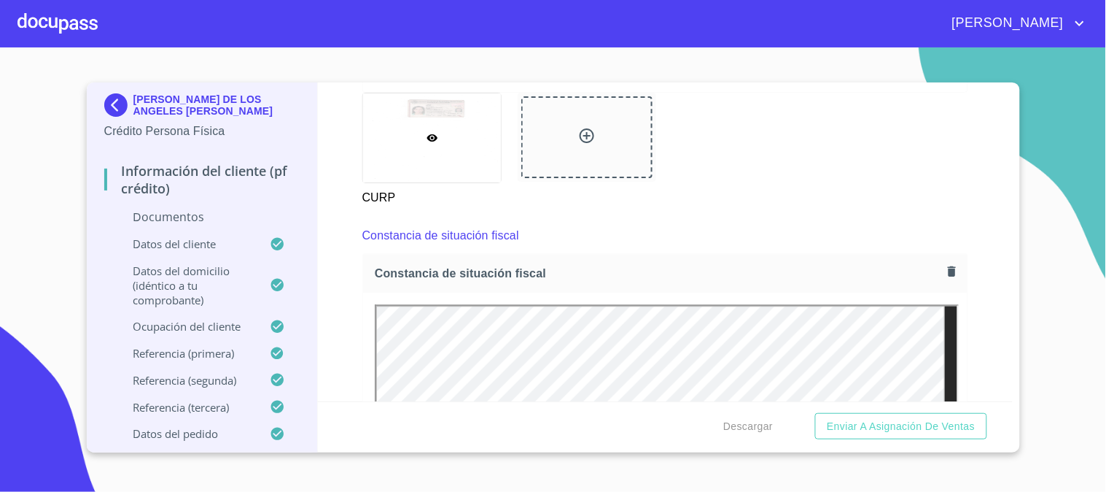
scroll to position [2350, 0]
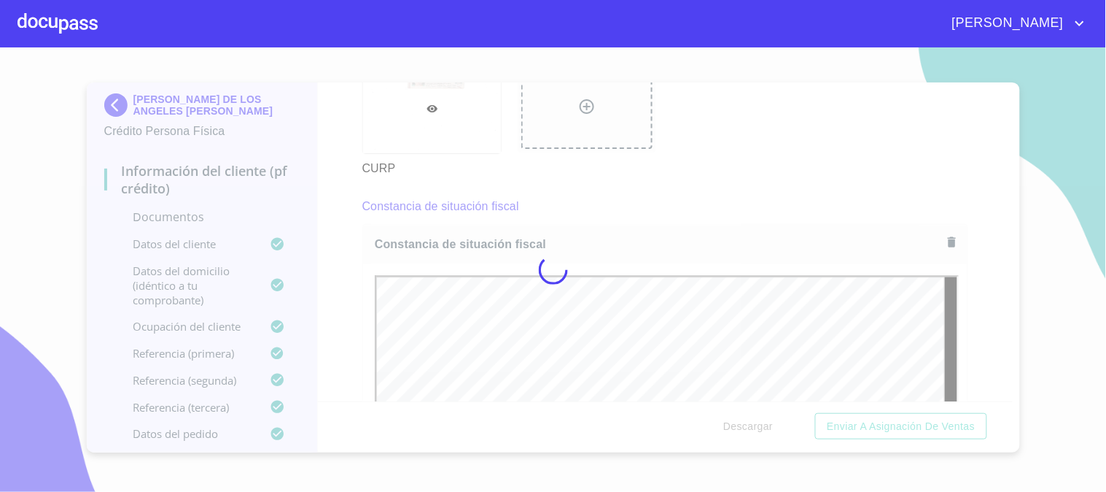
click at [966, 220] on div at bounding box center [553, 269] width 1106 height 444
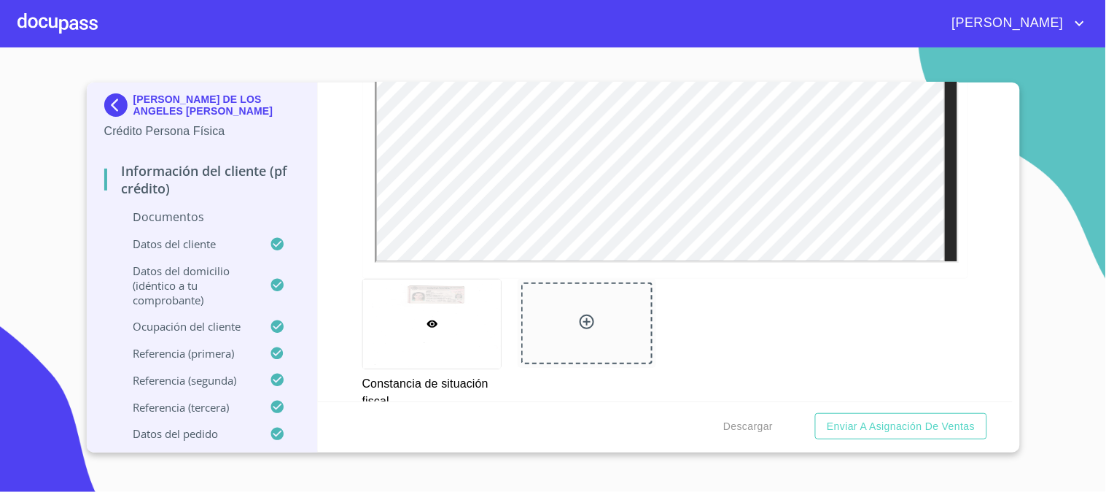
scroll to position [2998, 0]
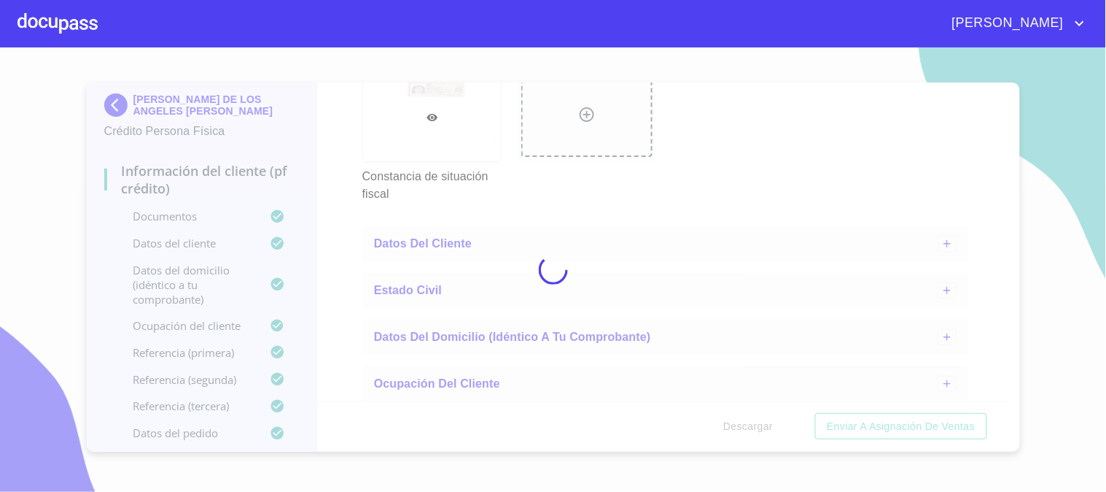
drag, startPoint x: 338, startPoint y: 220, endPoint x: 363, endPoint y: 225, distance: 25.9
click at [338, 220] on div at bounding box center [553, 269] width 1106 height 444
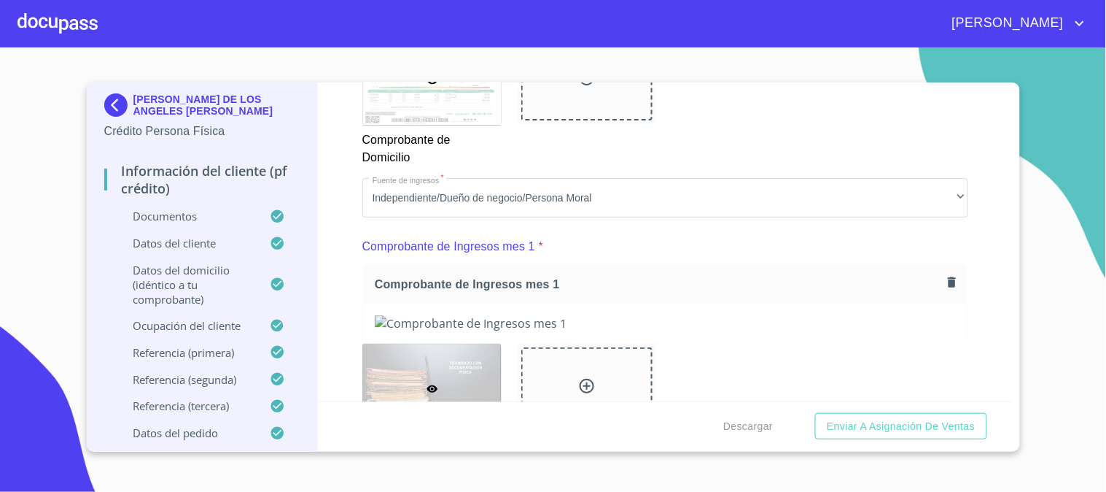
scroll to position [1134, 0]
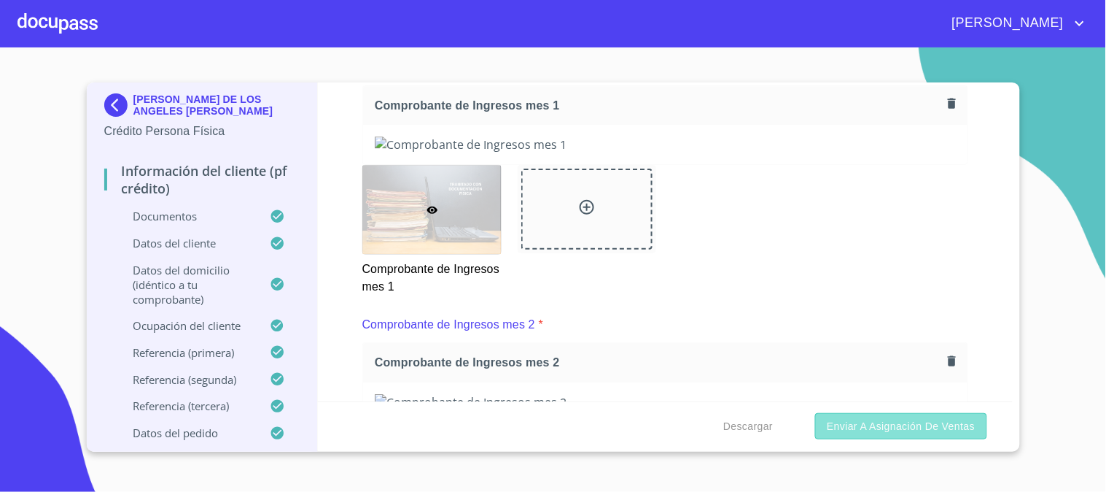
click at [888, 427] on span "Enviar a Asignación de Ventas" at bounding box center [901, 426] width 148 height 18
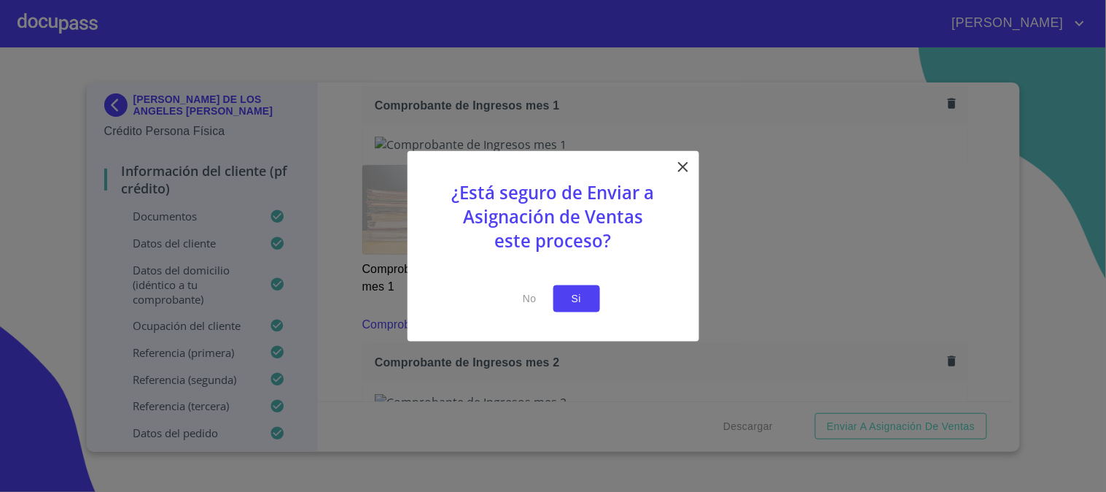
click at [576, 295] on span "Si" at bounding box center [576, 299] width 23 height 18
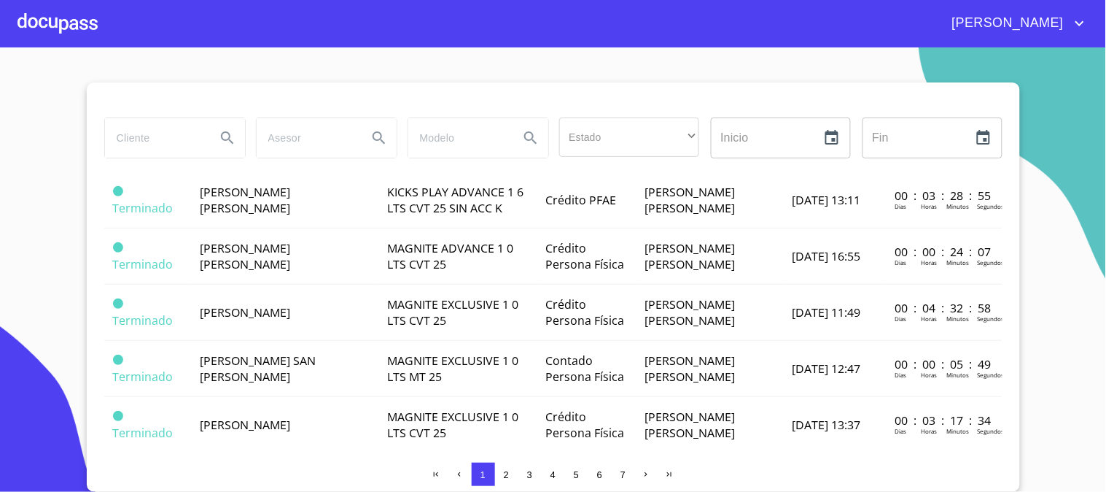
scroll to position [810, 0]
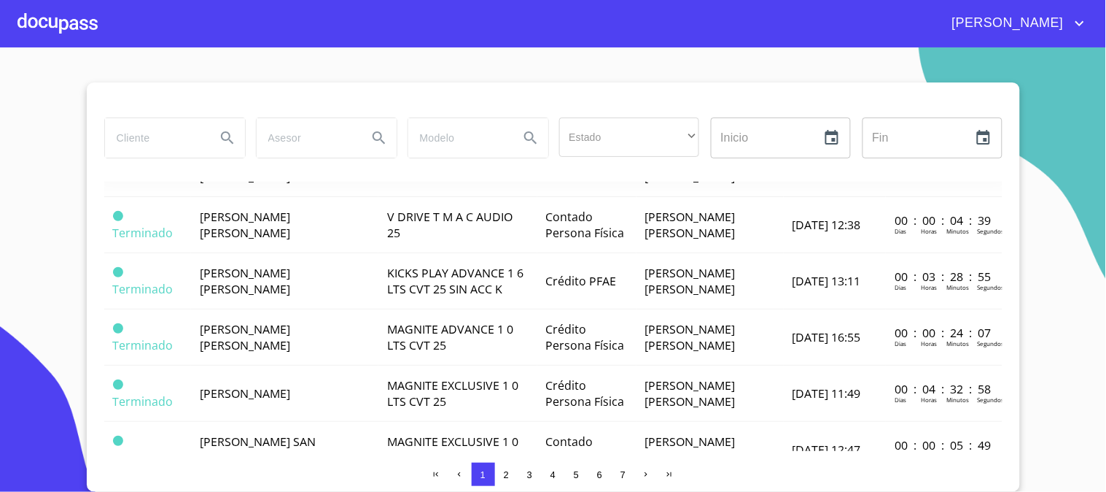
click at [327, 128] on span "MARIA DE LOS ANGELES RAMOS RODRIGUEZ" at bounding box center [272, 112] width 144 height 32
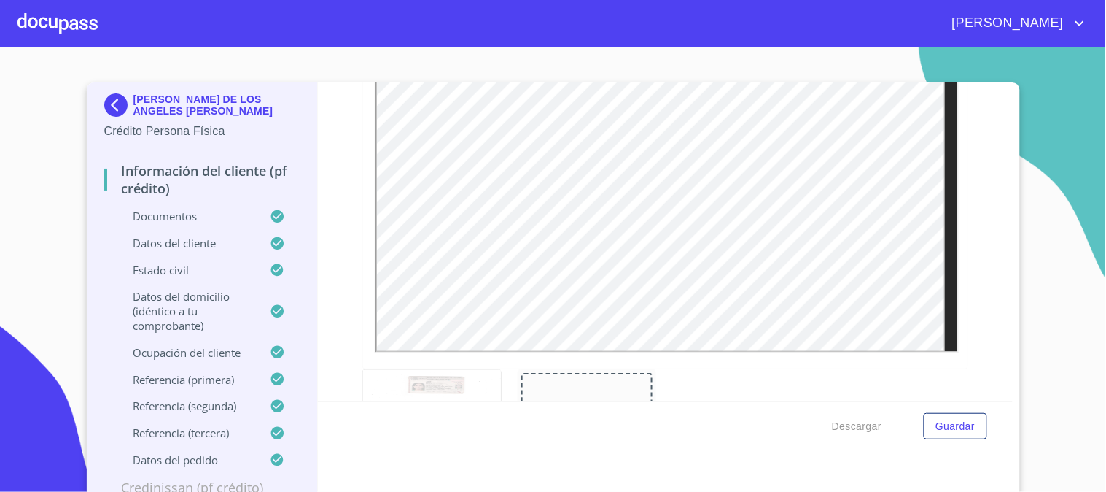
scroll to position [405, 0]
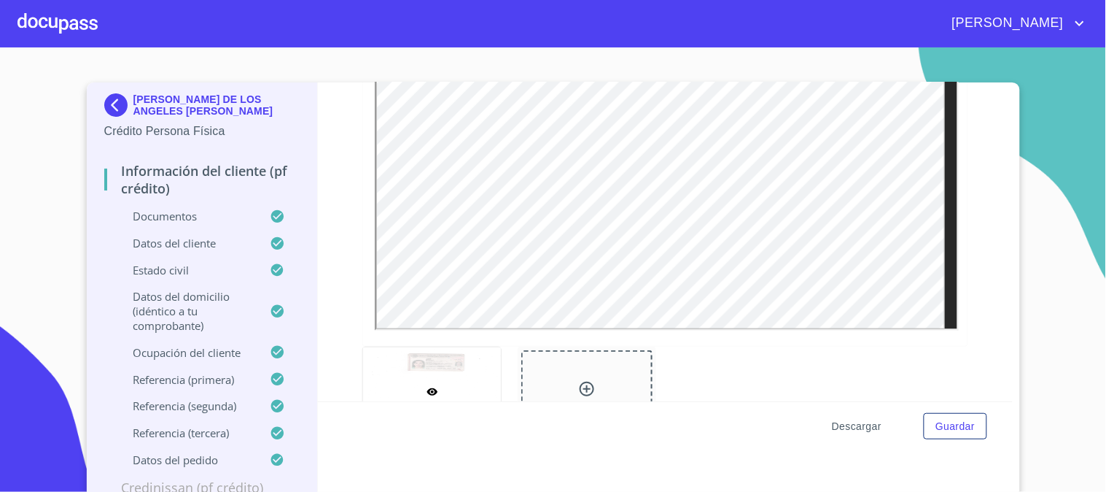
click at [857, 426] on span "Descargar" at bounding box center [857, 426] width 50 height 18
